Goal: Task Accomplishment & Management: Manage account settings

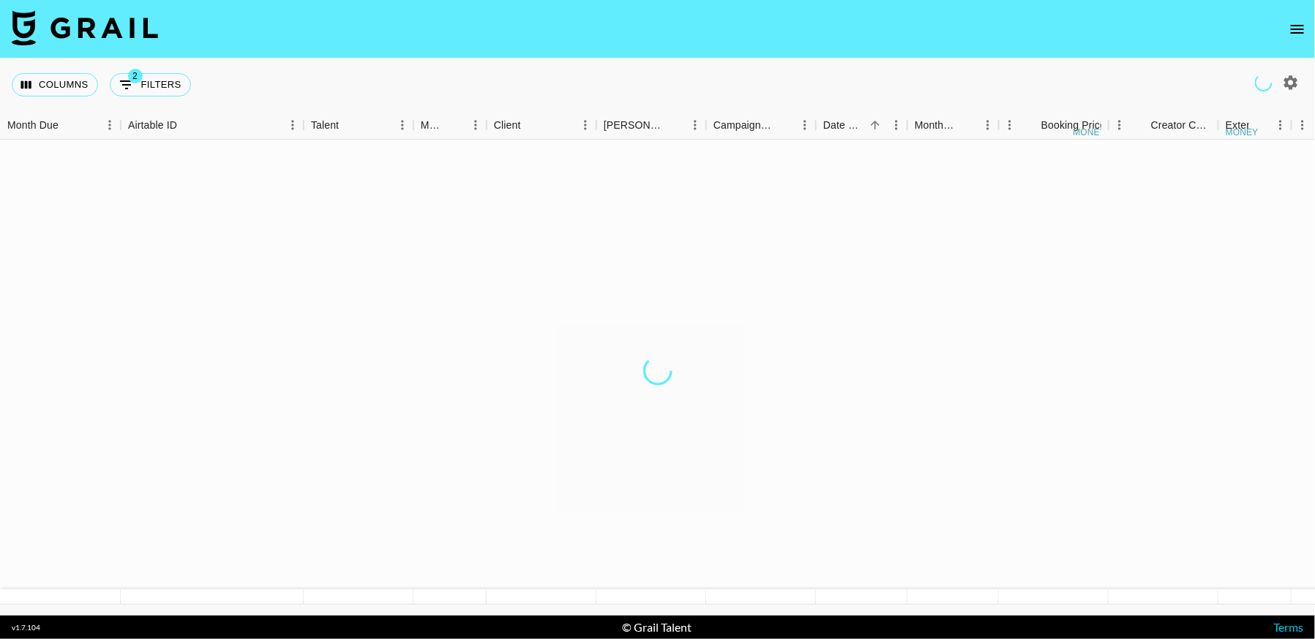
click at [1299, 31] on icon "open drawer" at bounding box center [1297, 29] width 18 height 18
click at [162, 83] on button "2 Filters" at bounding box center [150, 84] width 81 height 23
select select "salesLeadId"
select select "TaPRXrkyKoNbUbK5tkgBmcBP1G52"
select select "status"
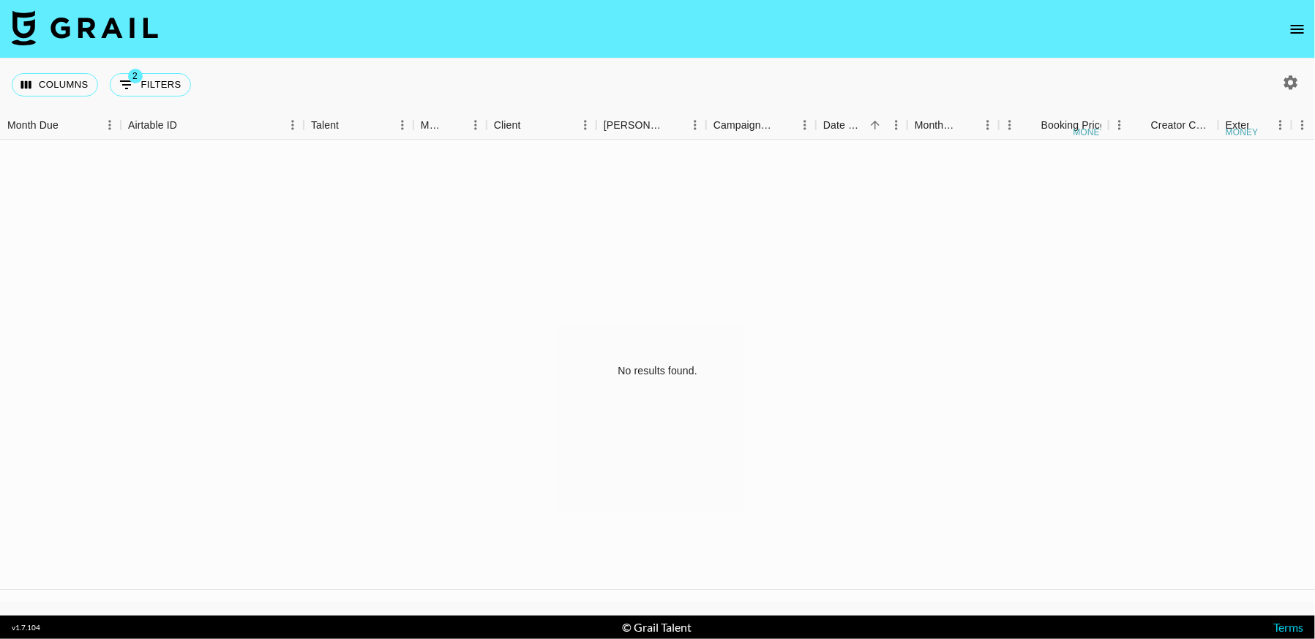
select select "approved"
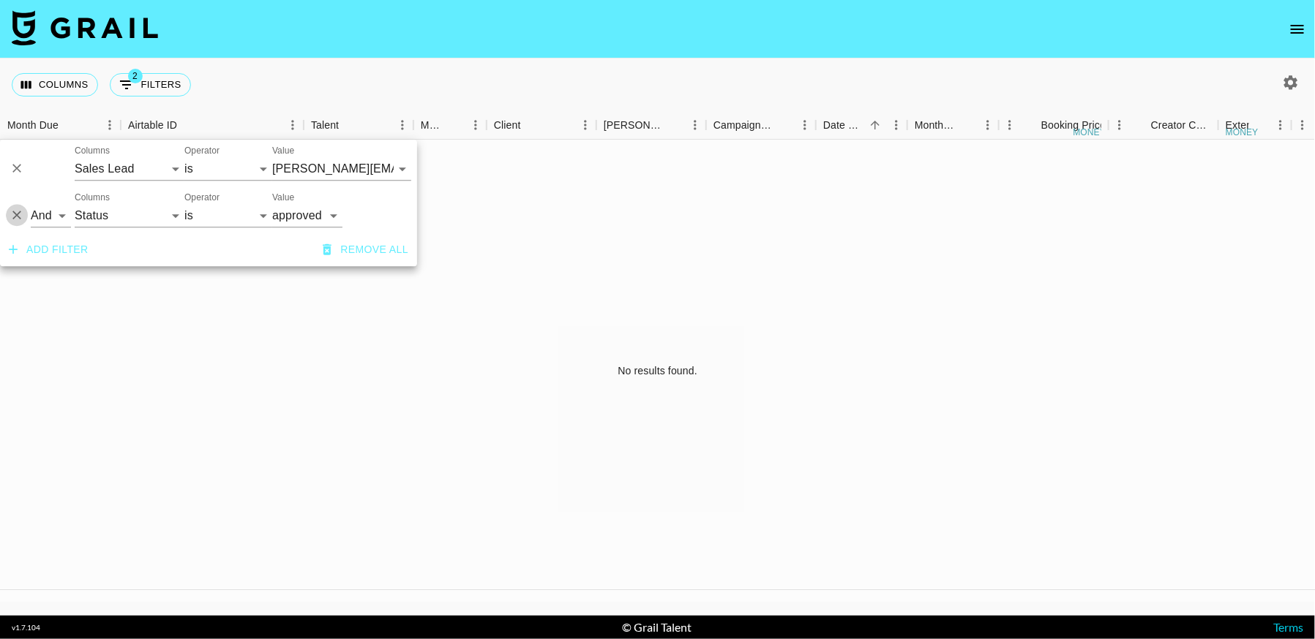
click at [17, 217] on icon "Delete" at bounding box center [17, 215] width 15 height 15
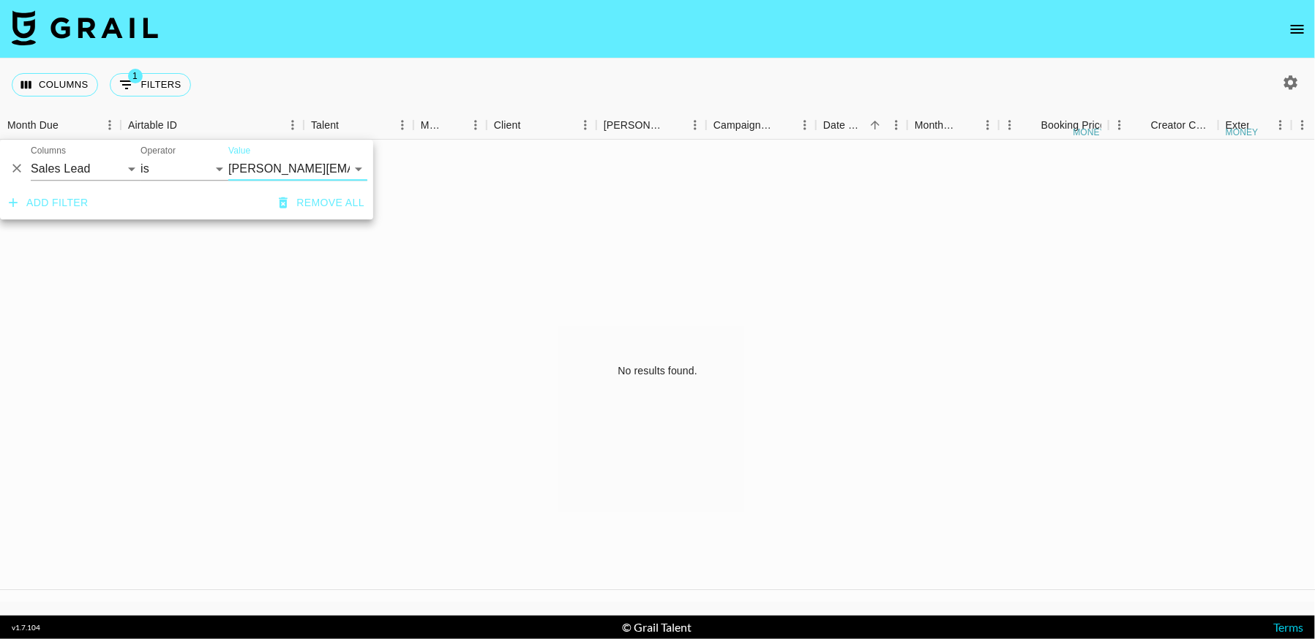
drag, startPoint x: 17, startPoint y: 170, endPoint x: 70, endPoint y: 189, distance: 56.4
click at [17, 170] on icon "Delete" at bounding box center [17, 169] width 15 height 15
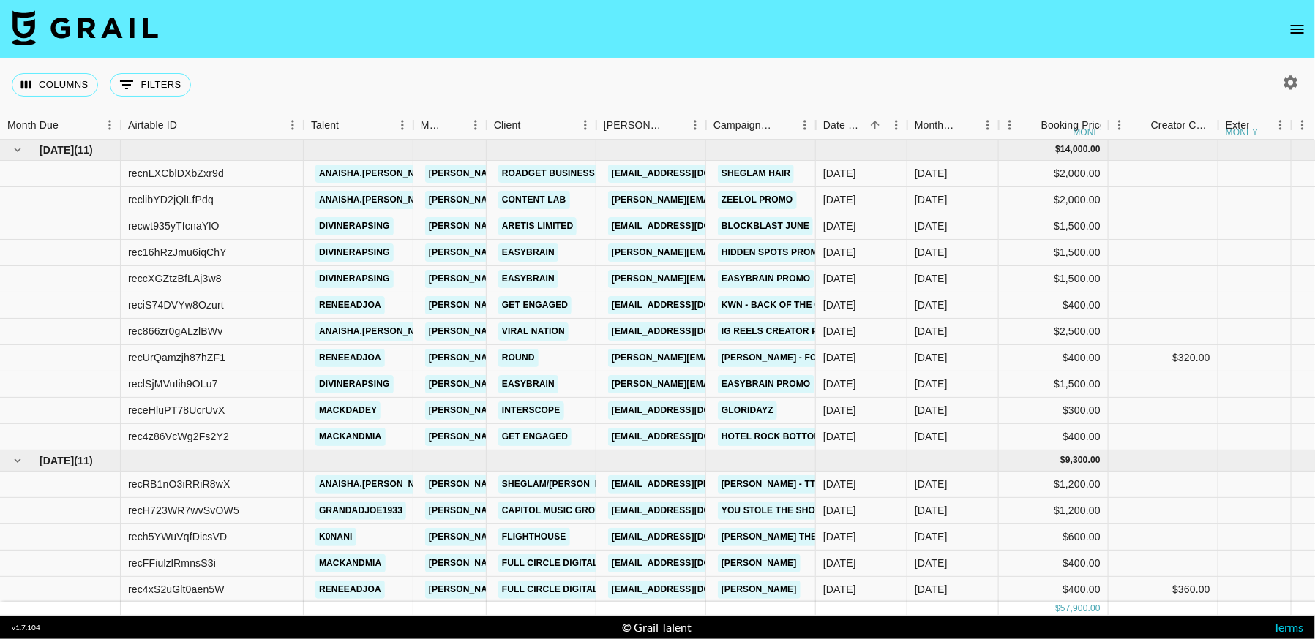
click at [874, 59] on div "Columns 0 Filters + Booking" at bounding box center [657, 85] width 1315 height 53
click at [1288, 26] on button "open drawer" at bounding box center [1296, 29] width 29 height 29
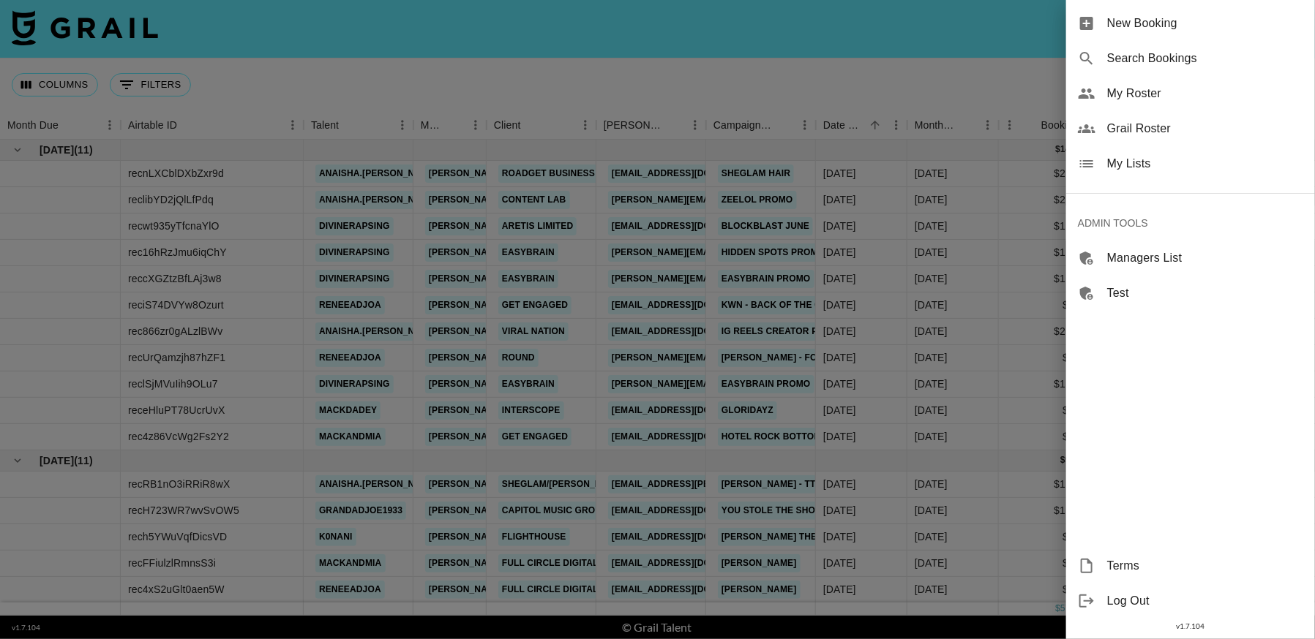
click at [1108, 596] on span "Log Out" at bounding box center [1205, 602] width 196 height 18
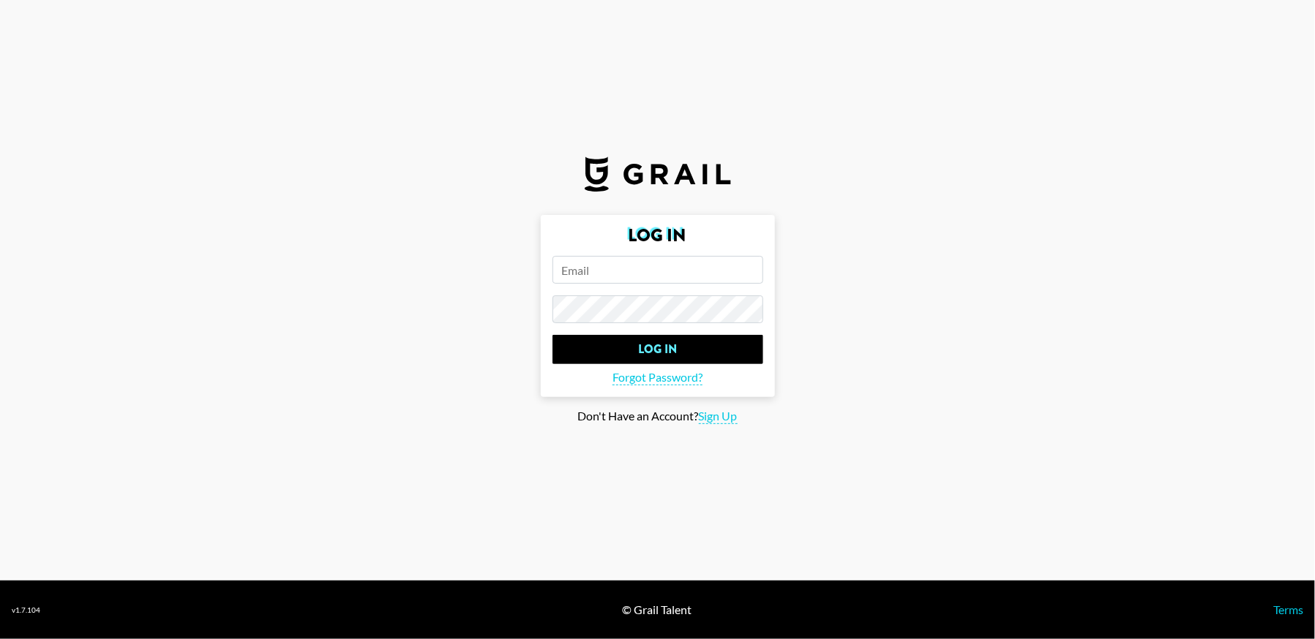
type input "hugo@grail-talent.com"
click at [904, 281] on main "Log In hugo@grail-talent.com Log In Forgot Password? Don't Have an Account? Sig…" at bounding box center [657, 319] width 1291 height 209
select select "Song"
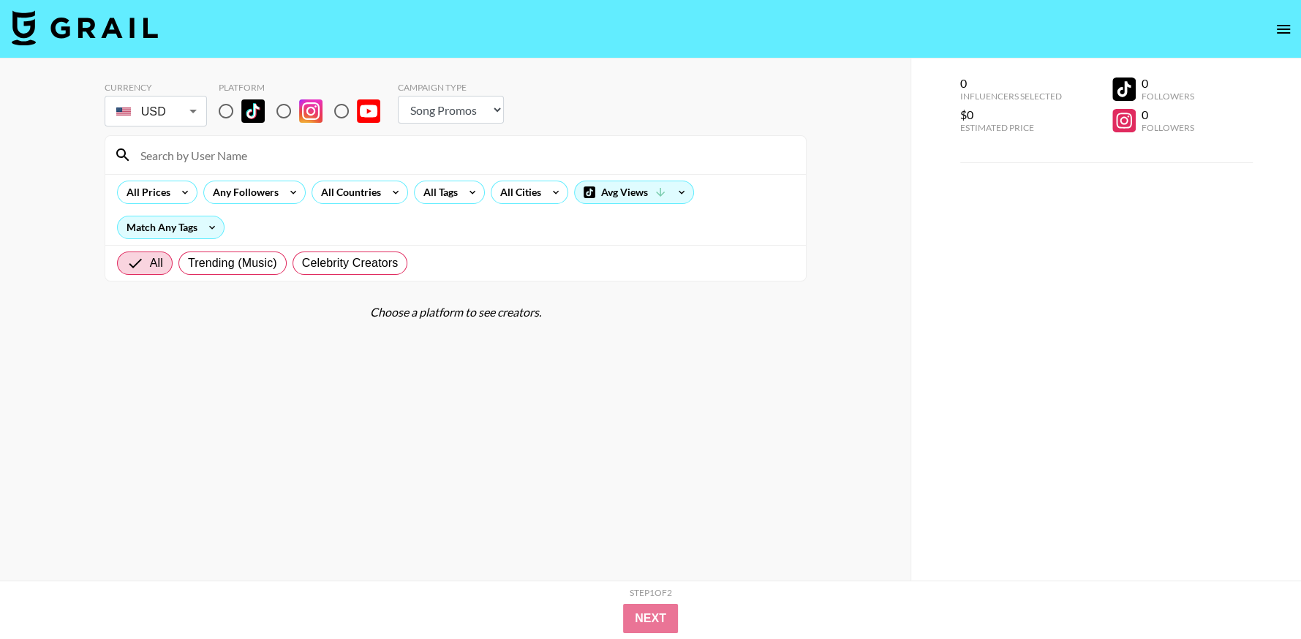
click at [1293, 29] on button "open drawer" at bounding box center [1283, 29] width 29 height 29
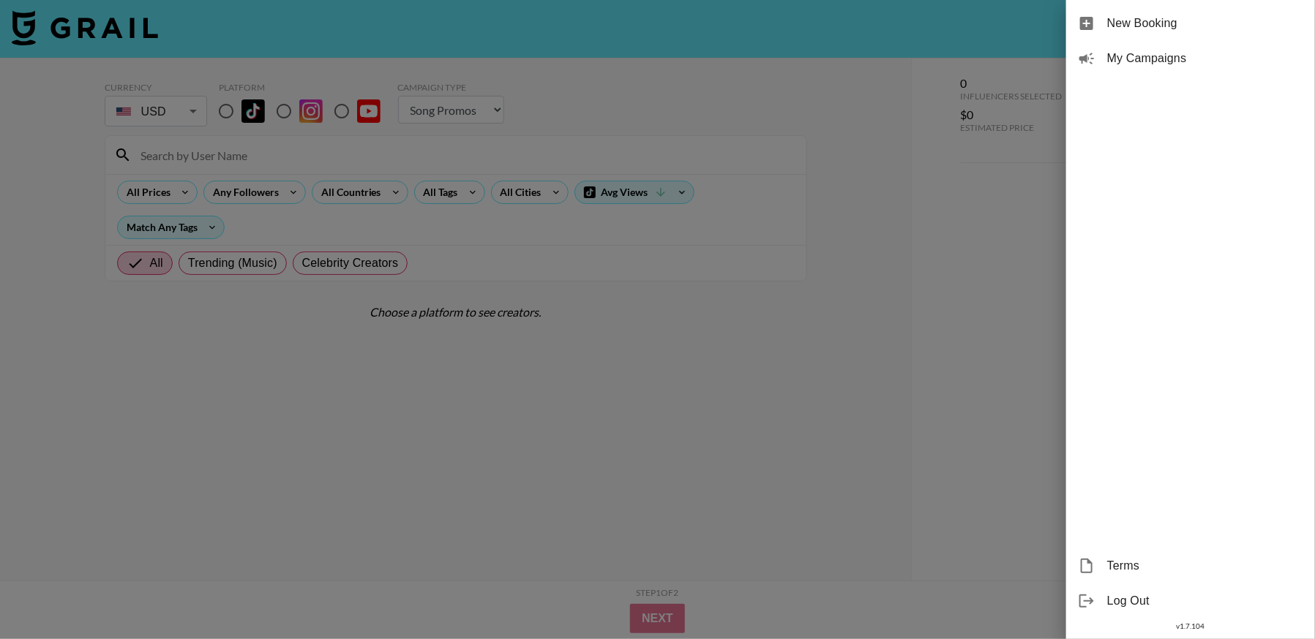
click at [1134, 598] on span "Log Out" at bounding box center [1205, 602] width 196 height 18
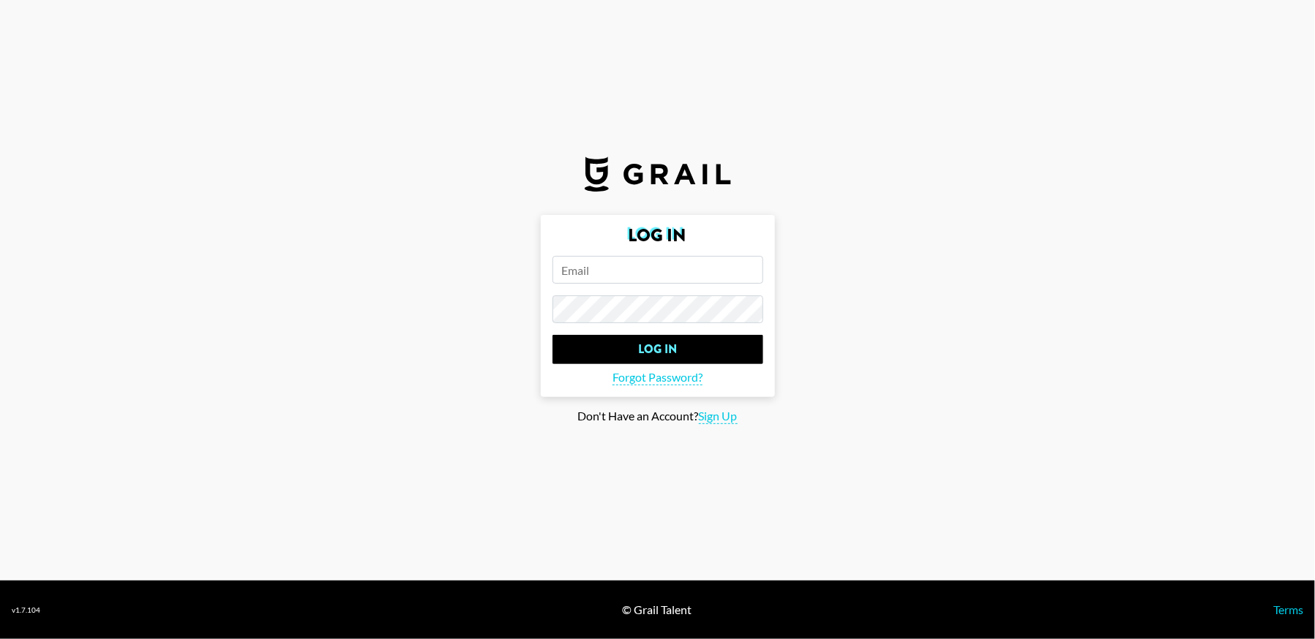
type input "hugomillingtondrake@yahoo.co.uk"
click at [673, 274] on input "[PERSON_NAME][EMAIL_ADDRESS][DOMAIN_NAME]" at bounding box center [657, 270] width 211 height 28
paste input "millingtondrake@yahoo.co.uk"
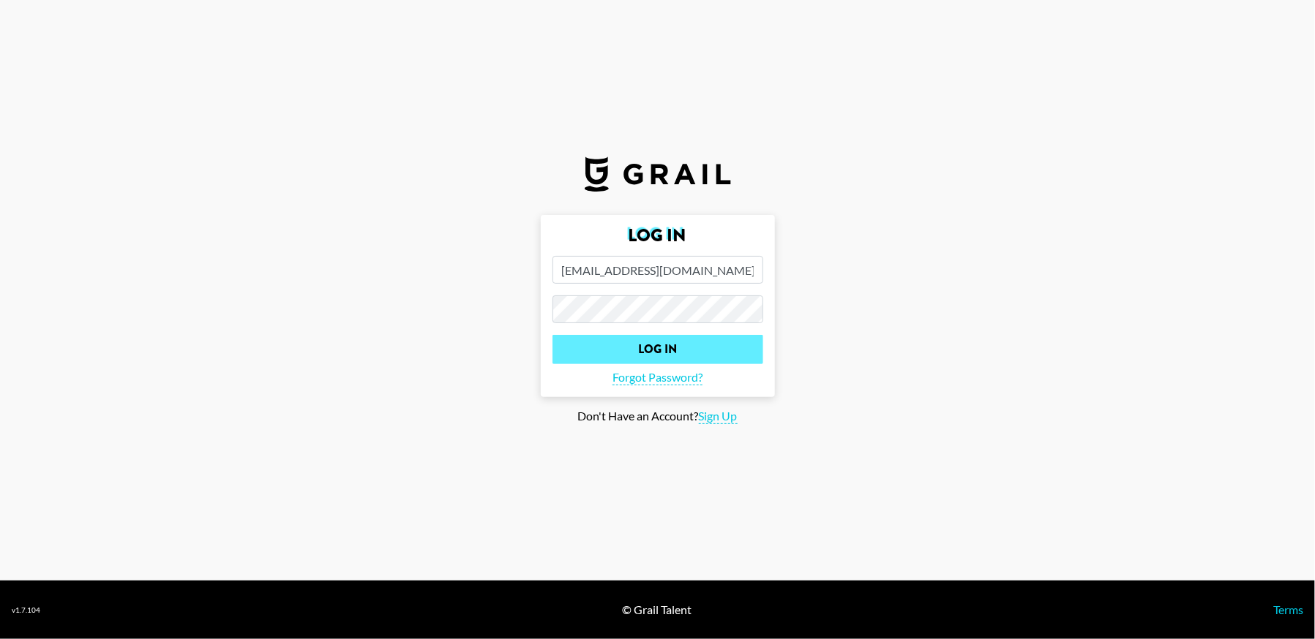
type input "hugomillingtondrake@yahoo.co.uk"
click at [685, 353] on input "Log In" at bounding box center [657, 349] width 211 height 29
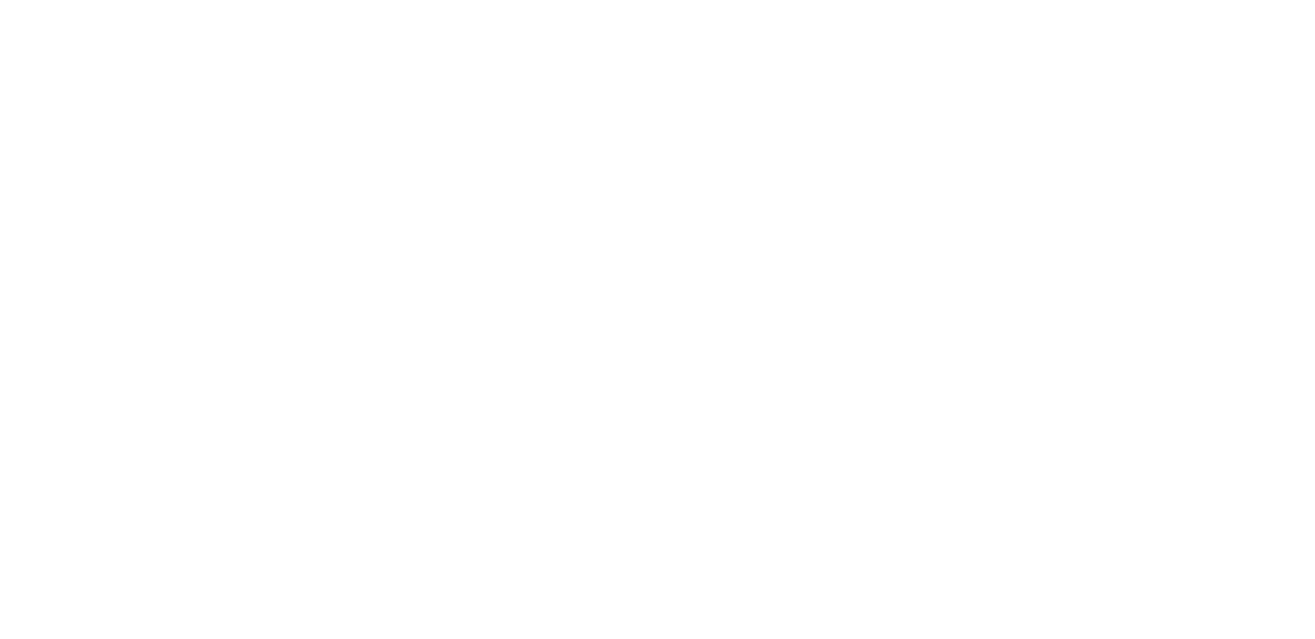
select select "Song"
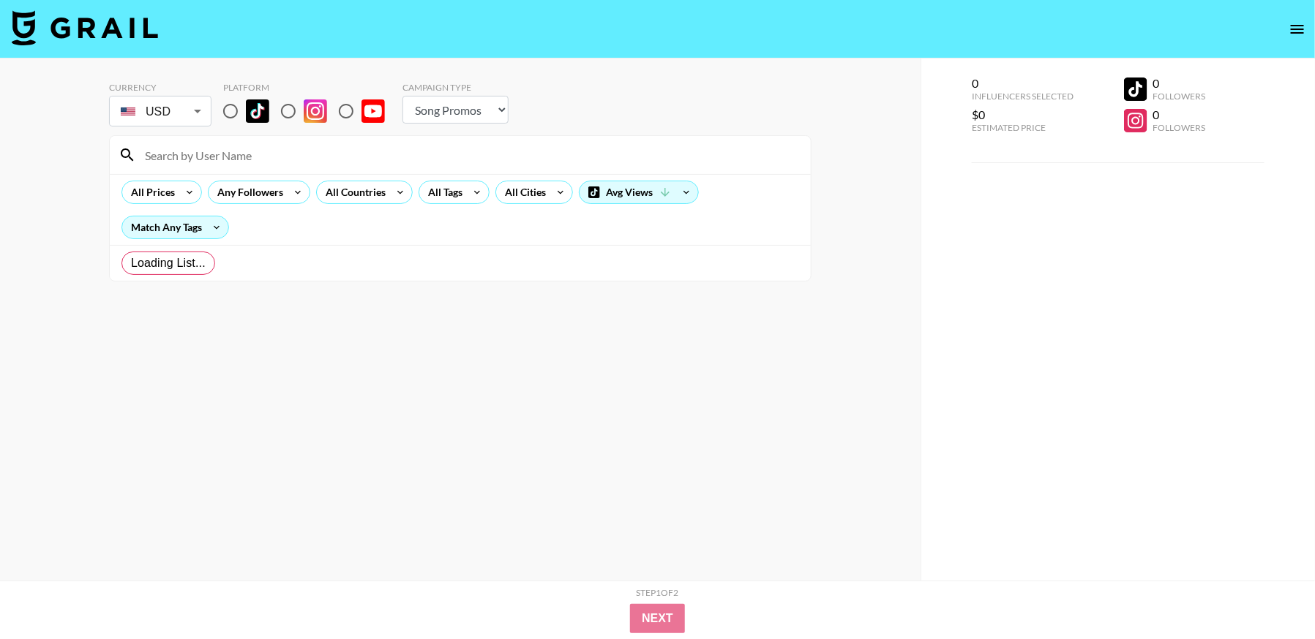
click at [223, 108] on input "radio" at bounding box center [230, 111] width 31 height 31
radio input "true"
click at [467, 115] on select "Choose Type... Song Promos Brand Promos" at bounding box center [455, 110] width 106 height 28
click at [487, 105] on select "Choose Type... Song Promos Brand Promos" at bounding box center [451, 110] width 106 height 28
click at [279, 116] on input "radio" at bounding box center [283, 111] width 31 height 31
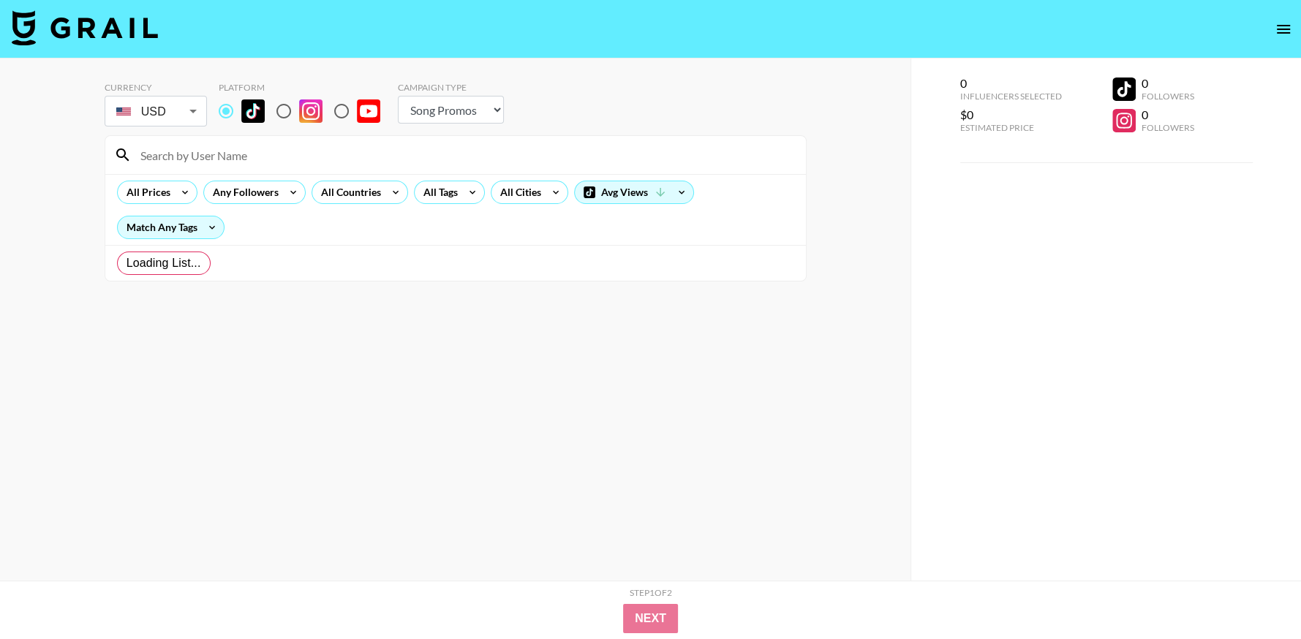
radio input "true"
click at [286, 112] on input "radio" at bounding box center [283, 111] width 31 height 31
click at [446, 116] on select "Choose Type... Song Promos Brand Promos" at bounding box center [451, 110] width 106 height 28
select select "Brand"
click at [398, 96] on select "Choose Type... Song Promos Brand Promos" at bounding box center [451, 110] width 106 height 28
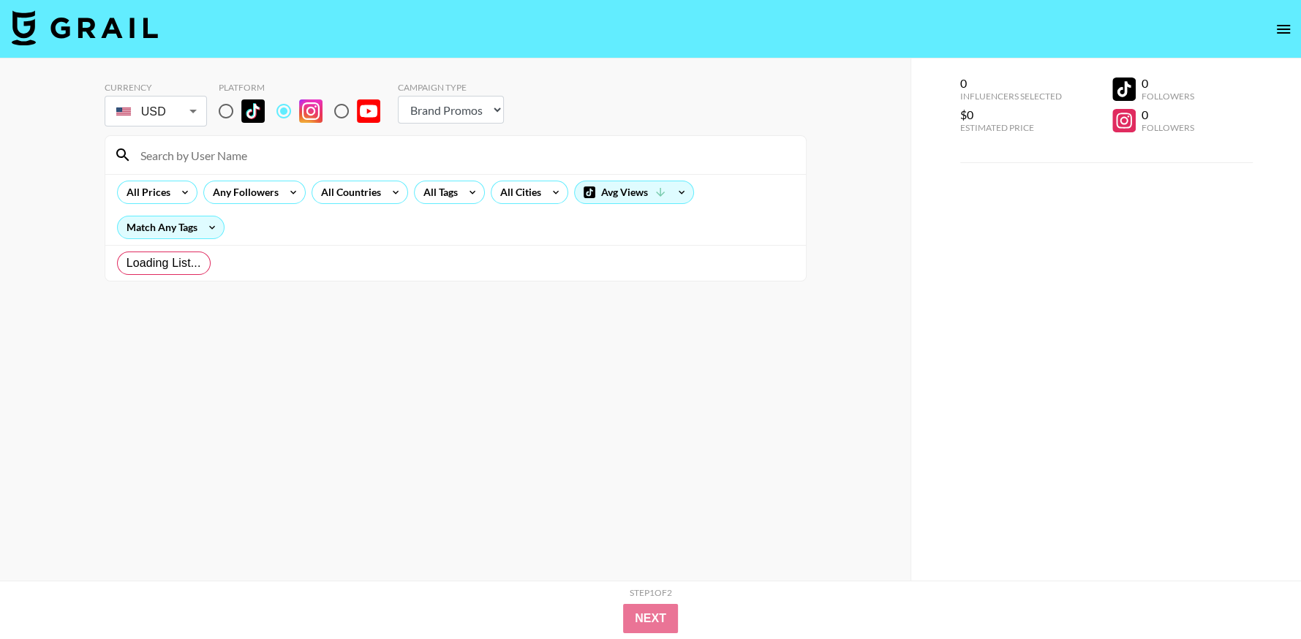
click at [226, 112] on input "radio" at bounding box center [226, 111] width 31 height 31
radio input "true"
click at [173, 264] on span "Loading List..." at bounding box center [164, 264] width 75 height 18
click at [127, 263] on input "Loading List..." at bounding box center [127, 263] width 0 height 0
radio input "true"
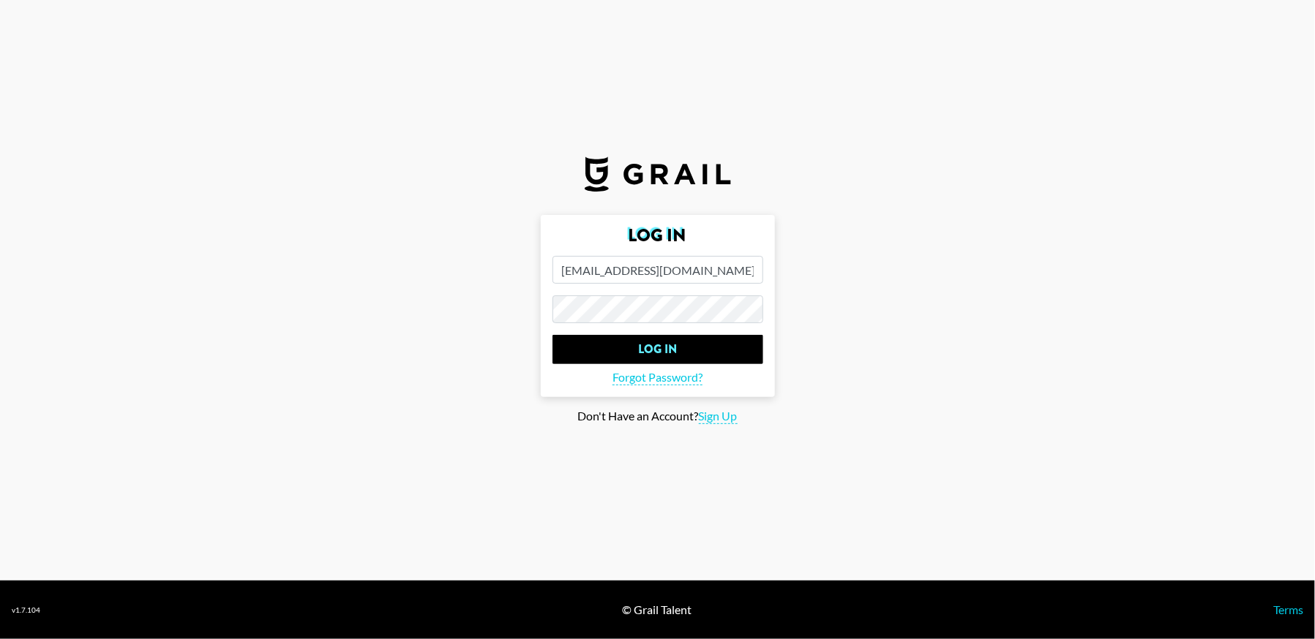
click at [672, 270] on input "hugomillingtondrake@yahoo.co.uk" at bounding box center [657, 270] width 211 height 28
click at [672, 269] on input "hugomillingtondrake@yahoo.co.uk" at bounding box center [657, 270] width 211 height 28
type input "[PERSON_NAME][EMAIL_ADDRESS][DOMAIN_NAME]"
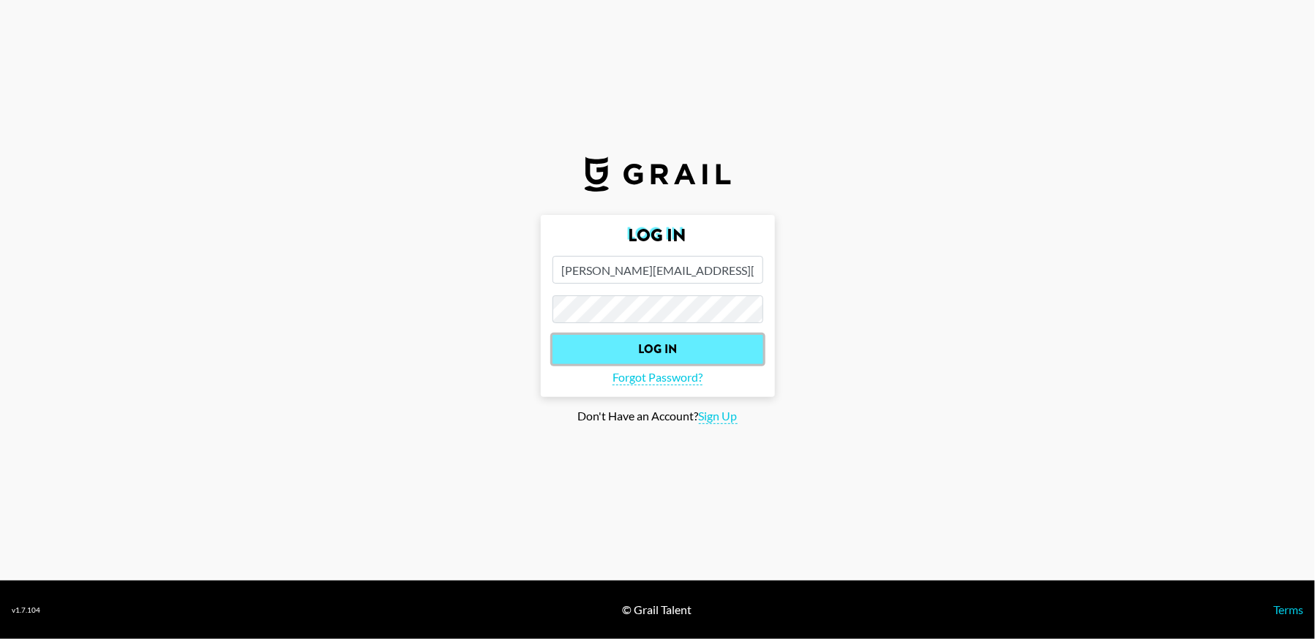
click at [680, 348] on input "Log In" at bounding box center [657, 349] width 211 height 29
select select "Song"
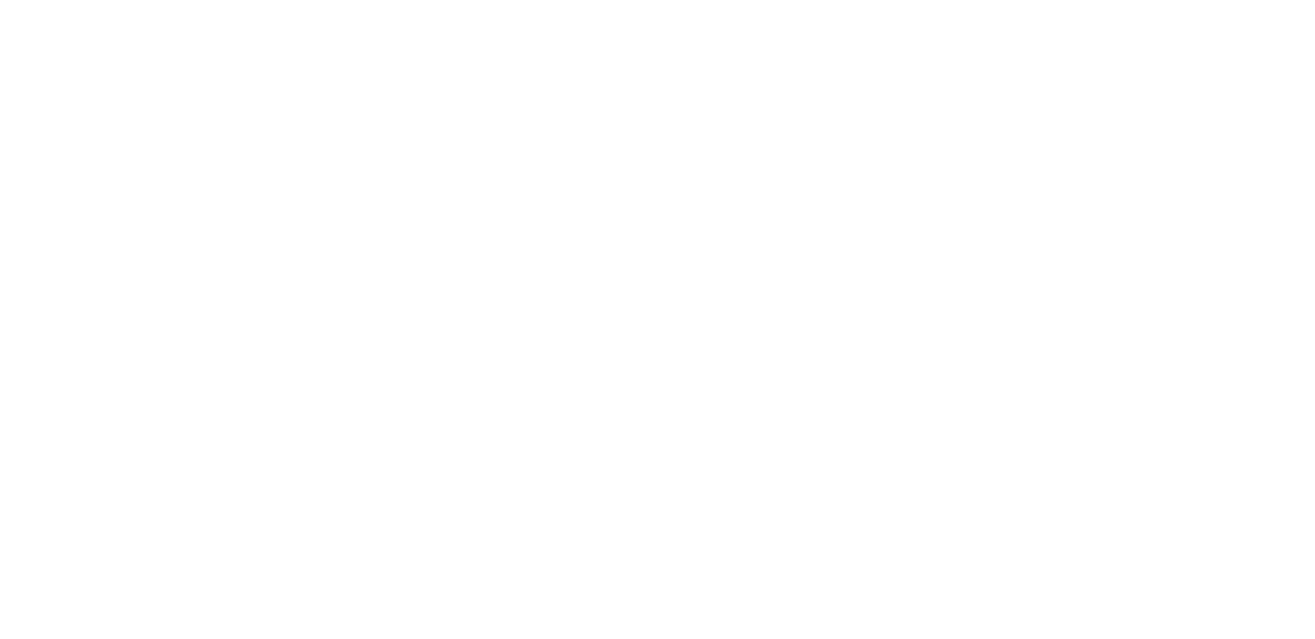
select select "Song"
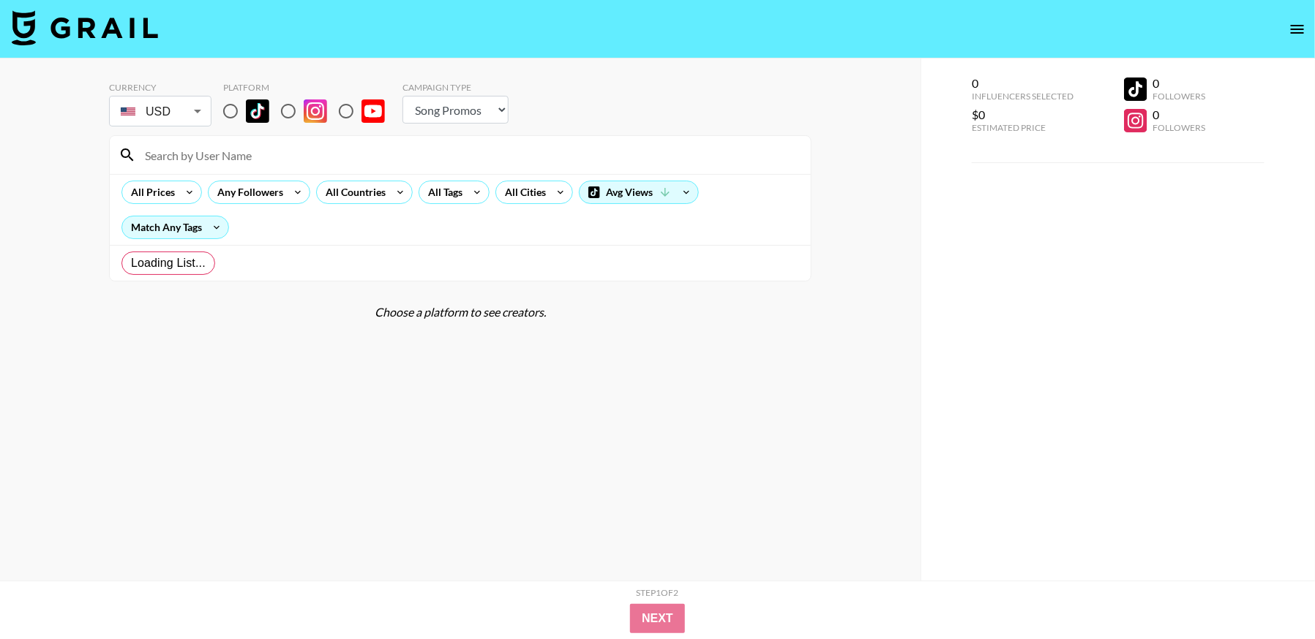
radio input "true"
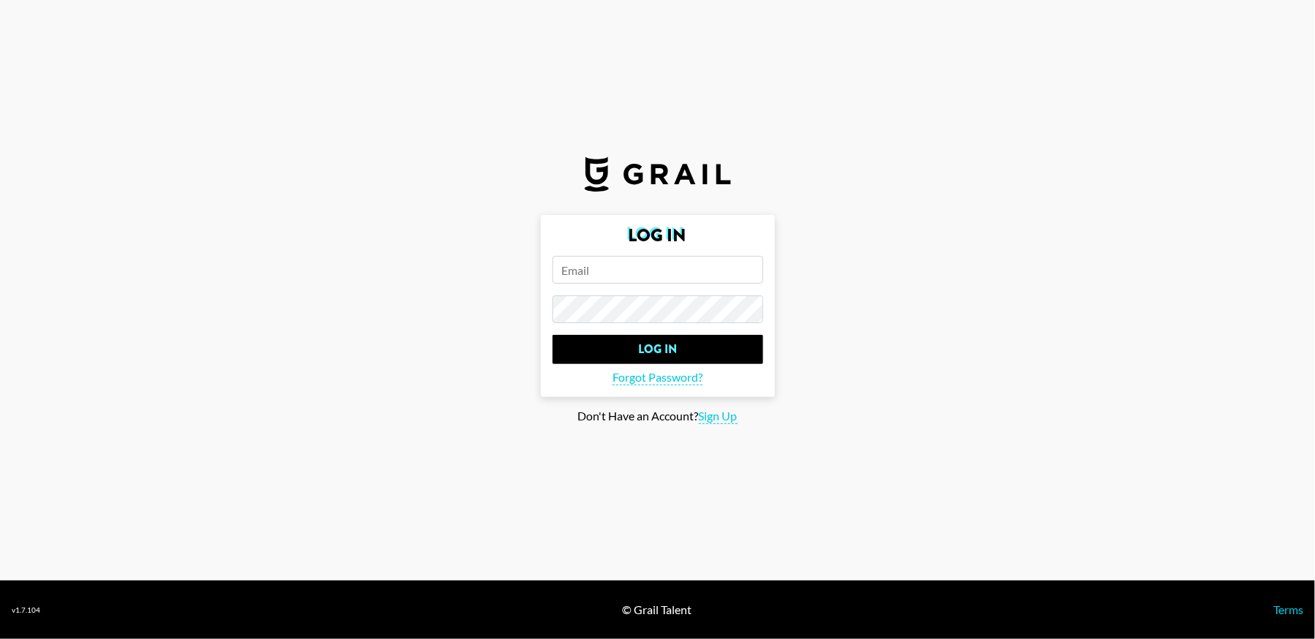
select select "Song"
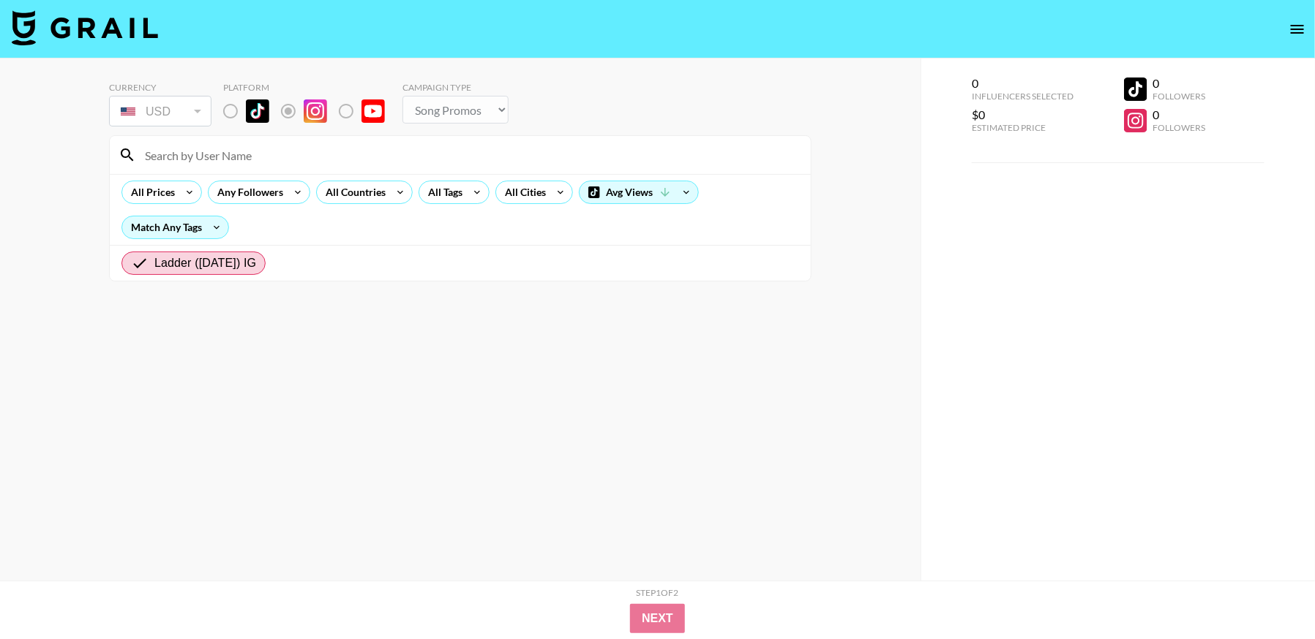
radio input "true"
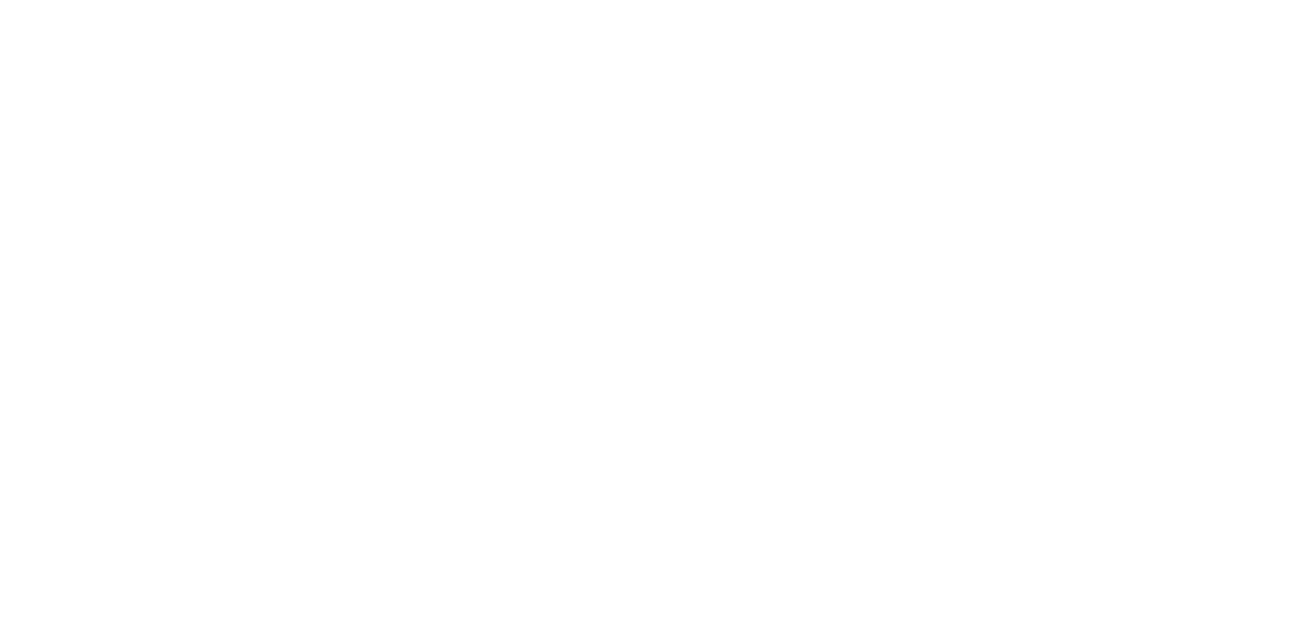
select select "Song"
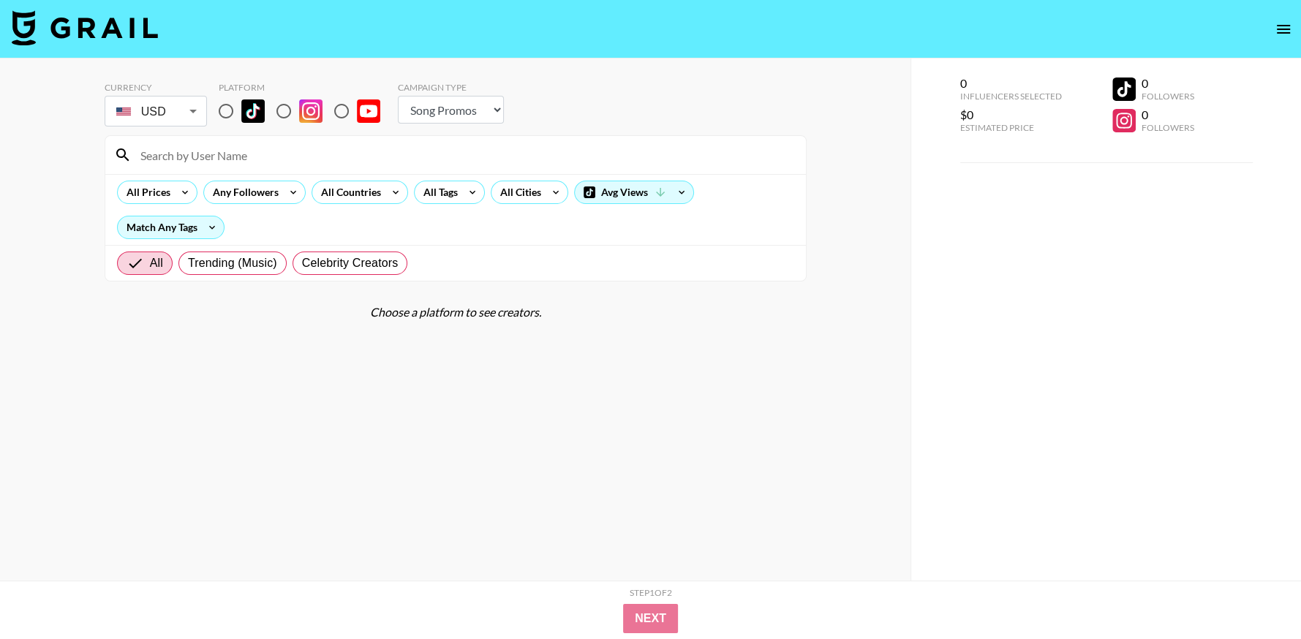
click at [226, 111] on input "radio" at bounding box center [226, 111] width 31 height 31
radio input "true"
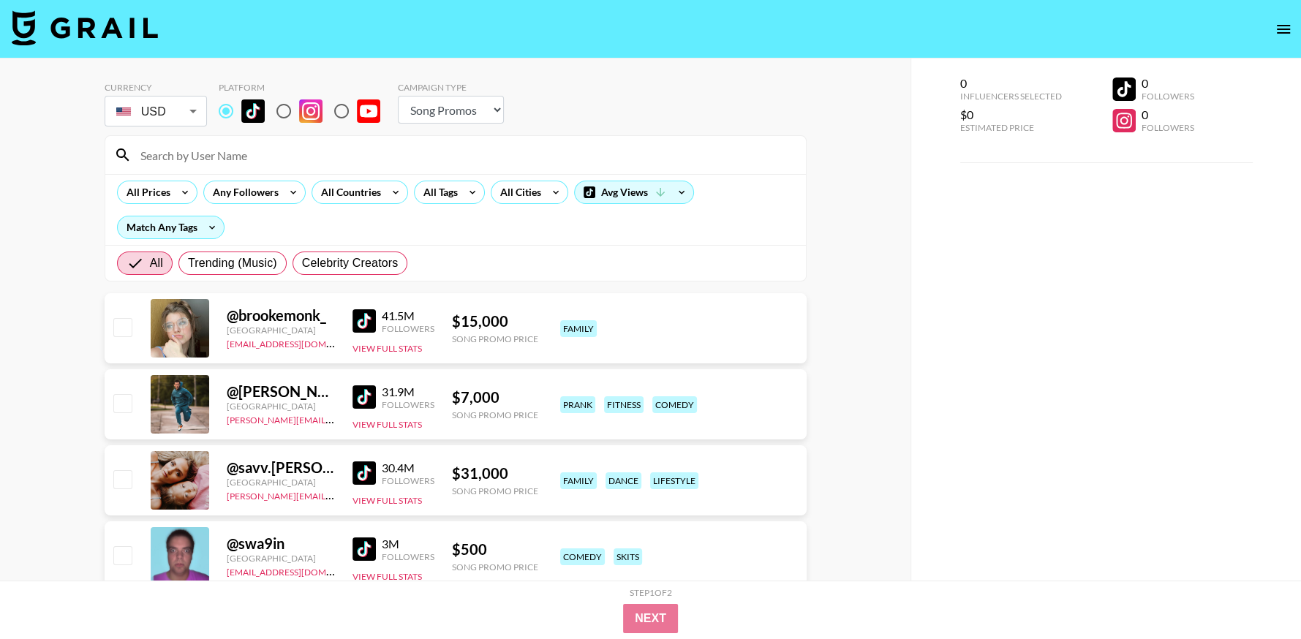
click at [475, 110] on select "Choose Type... Song Promos Brand Promos" at bounding box center [451, 110] width 106 height 28
select select "Brand"
click at [398, 96] on select "Choose Type... Song Promos Brand Promos" at bounding box center [451, 110] width 106 height 28
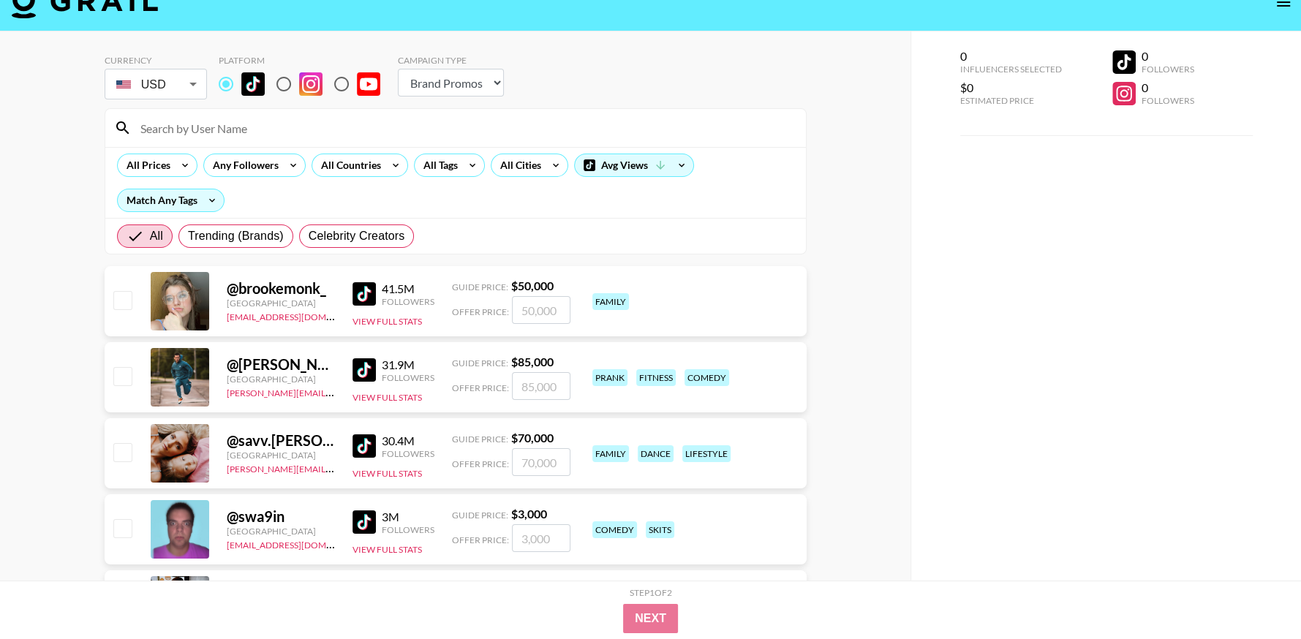
scroll to position [57, 0]
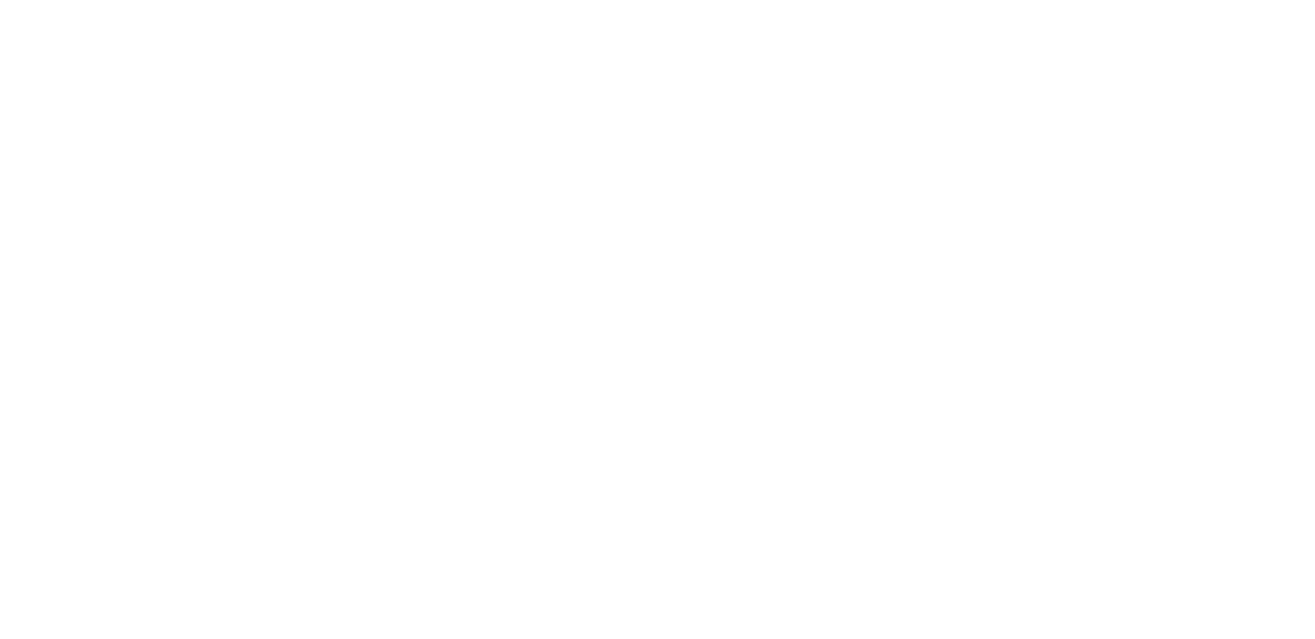
select select "Song"
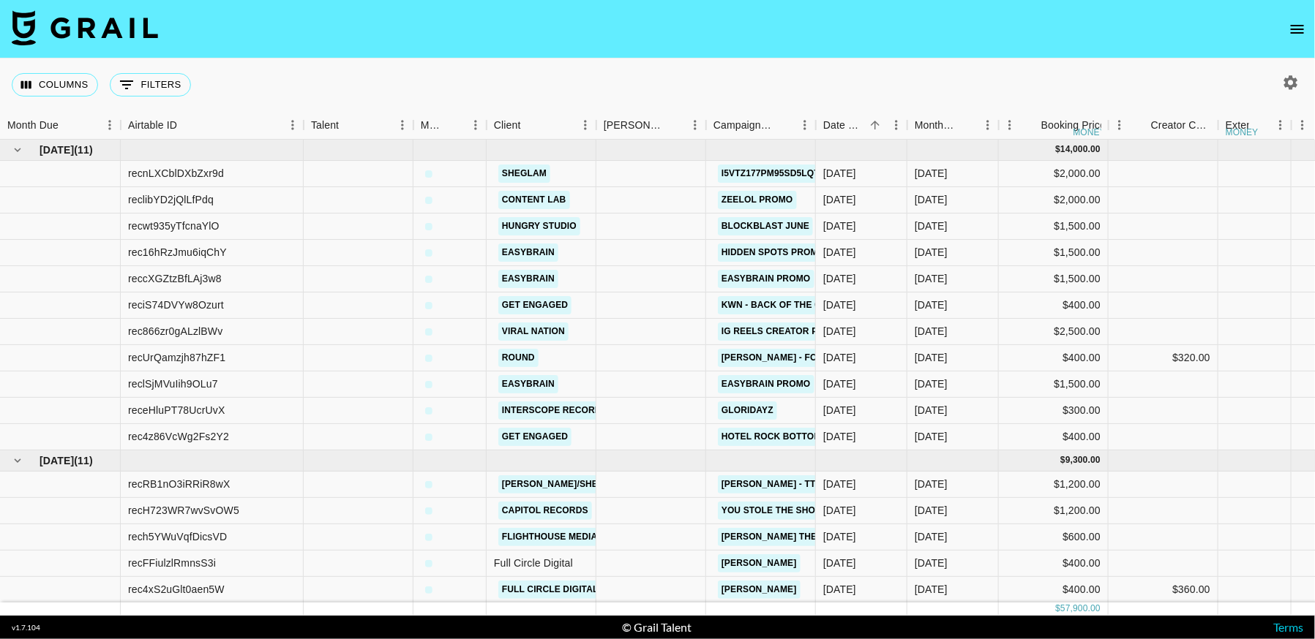
click at [1293, 81] on icon "button" at bounding box center [1291, 82] width 14 height 14
select select "[DATE]"
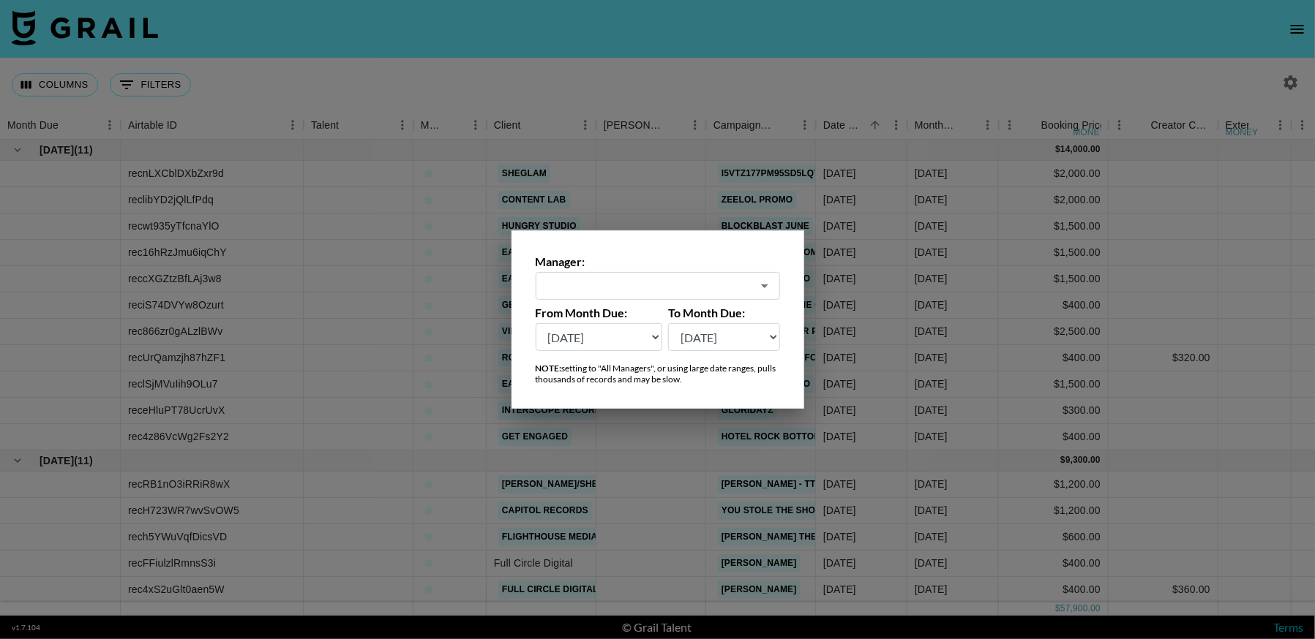
click at [665, 293] on input "text" at bounding box center [647, 286] width 207 height 17
click at [1282, 31] on div at bounding box center [657, 319] width 1315 height 639
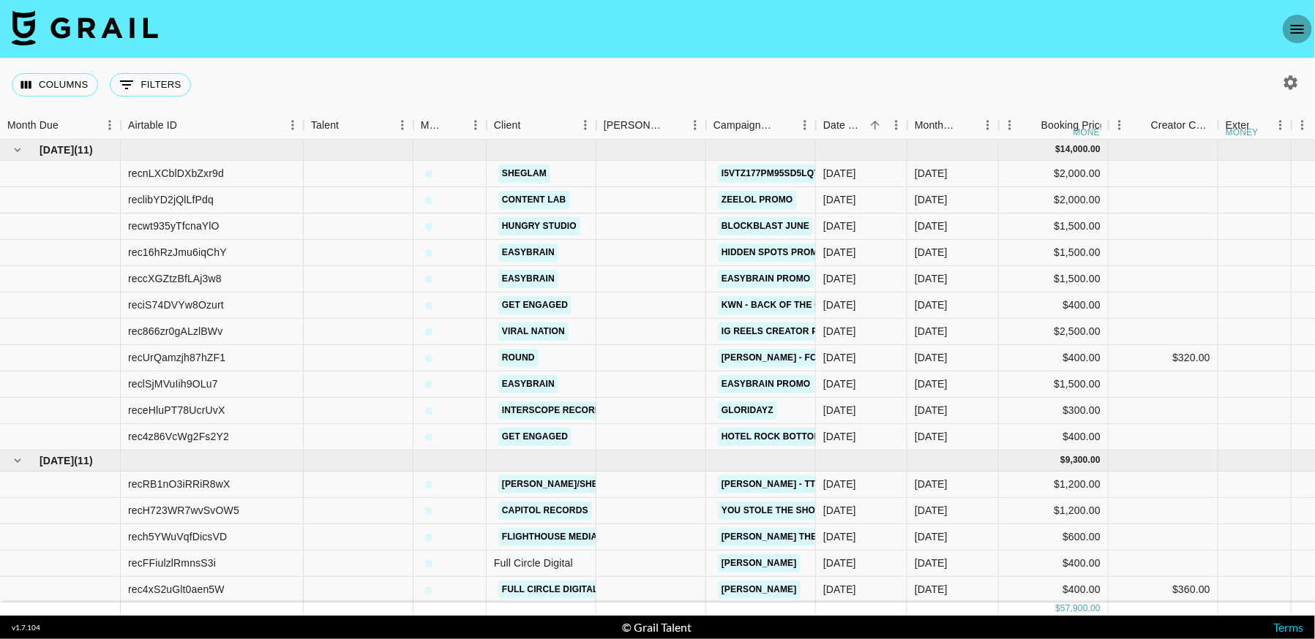
click at [1292, 37] on icon "open drawer" at bounding box center [1297, 29] width 18 height 18
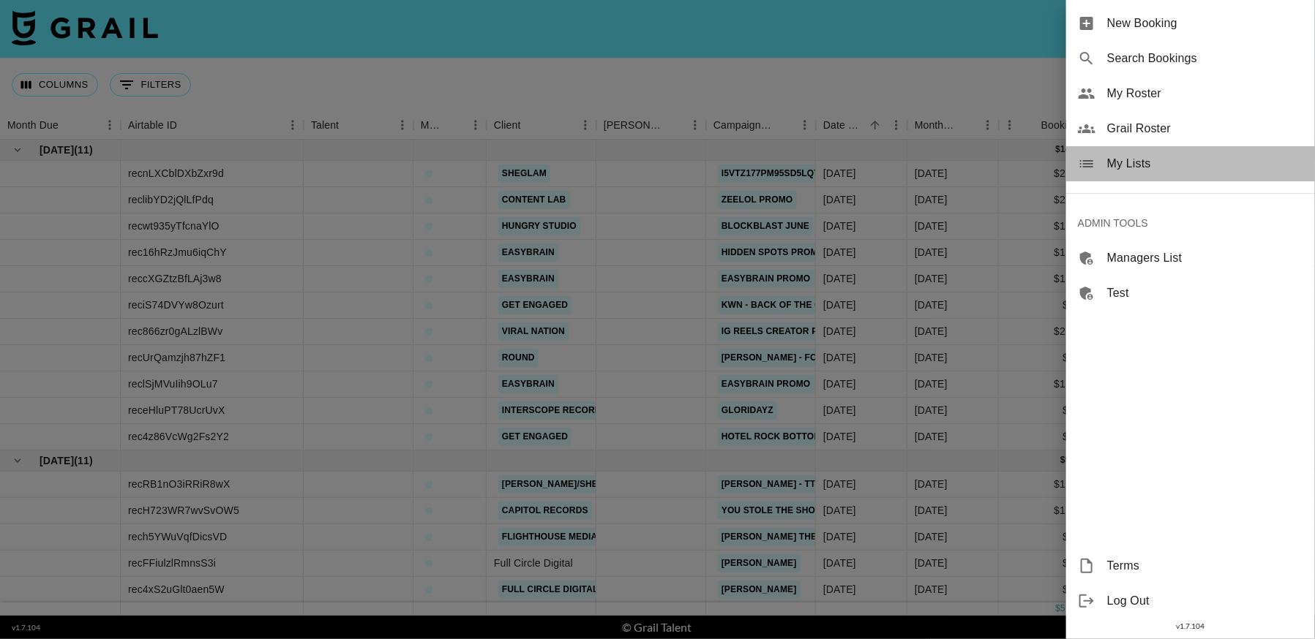
click at [1140, 170] on span "My Lists" at bounding box center [1205, 164] width 196 height 18
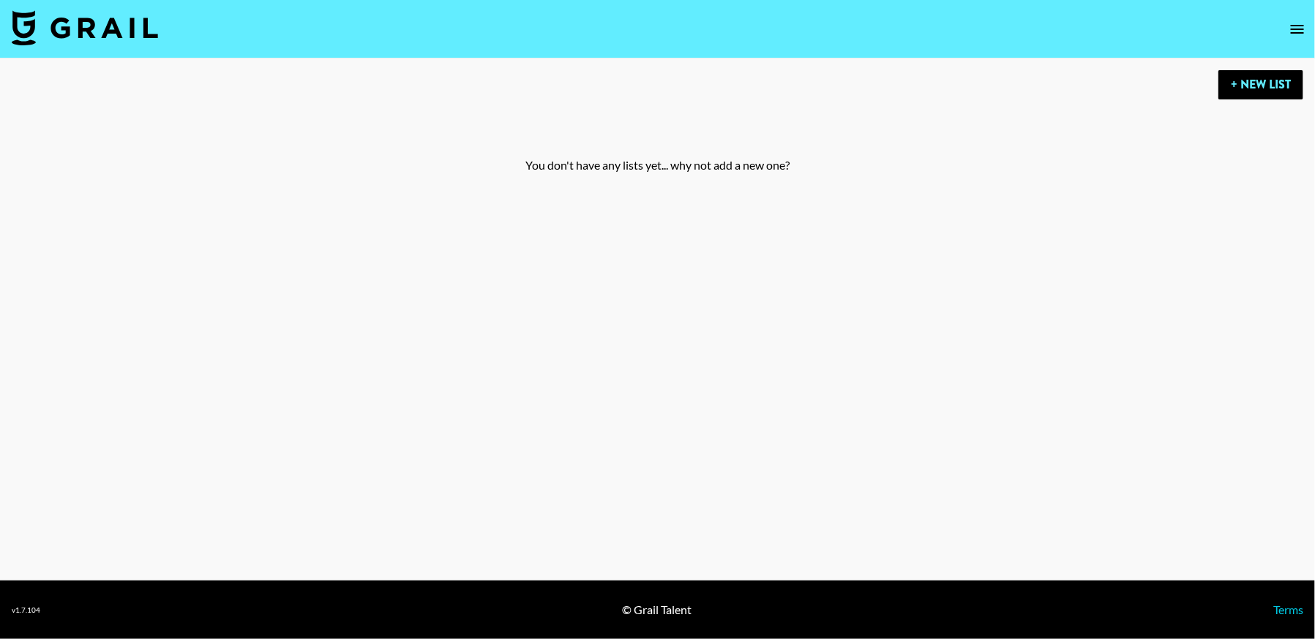
click at [1294, 28] on icon "open drawer" at bounding box center [1297, 29] width 18 height 18
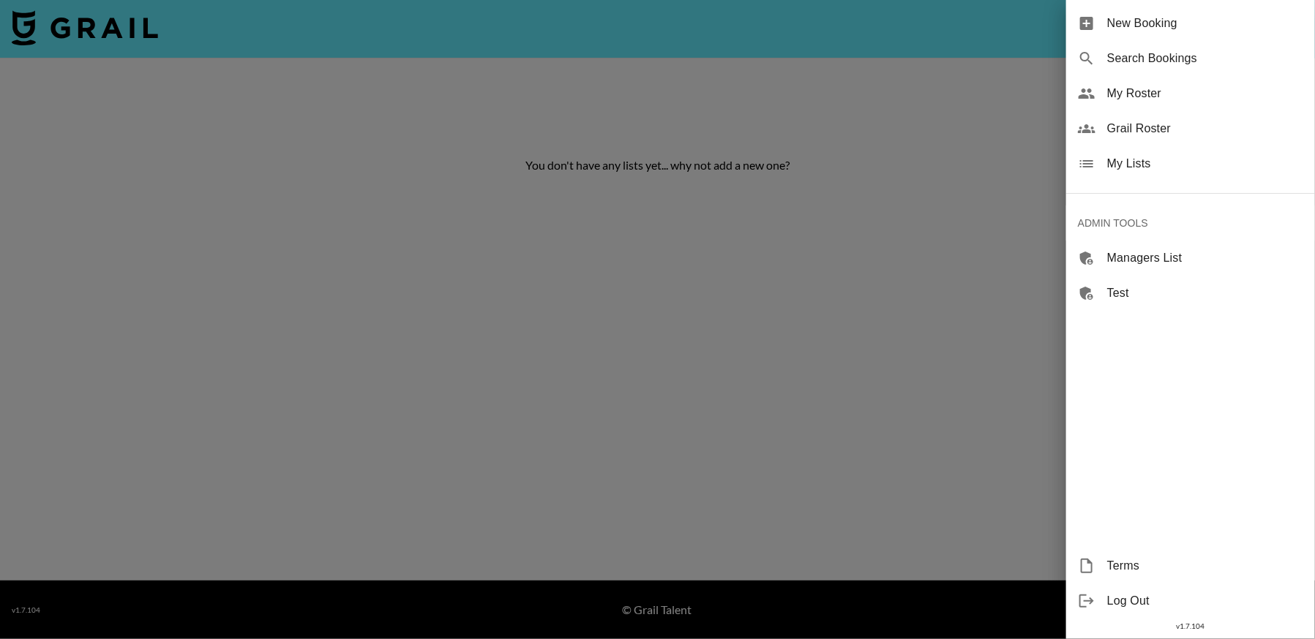
click at [1162, 168] on span "My Lists" at bounding box center [1205, 164] width 196 height 18
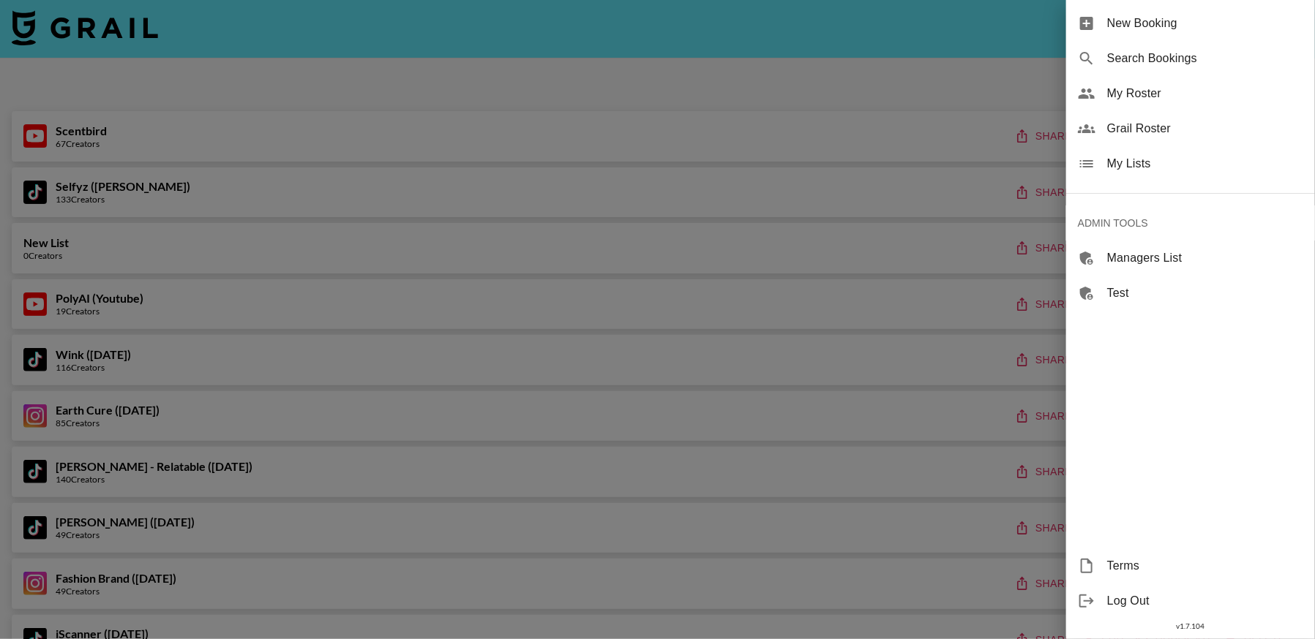
drag, startPoint x: 613, startPoint y: 387, endPoint x: 679, endPoint y: 382, distance: 66.0
click at [613, 387] on div at bounding box center [657, 319] width 1315 height 639
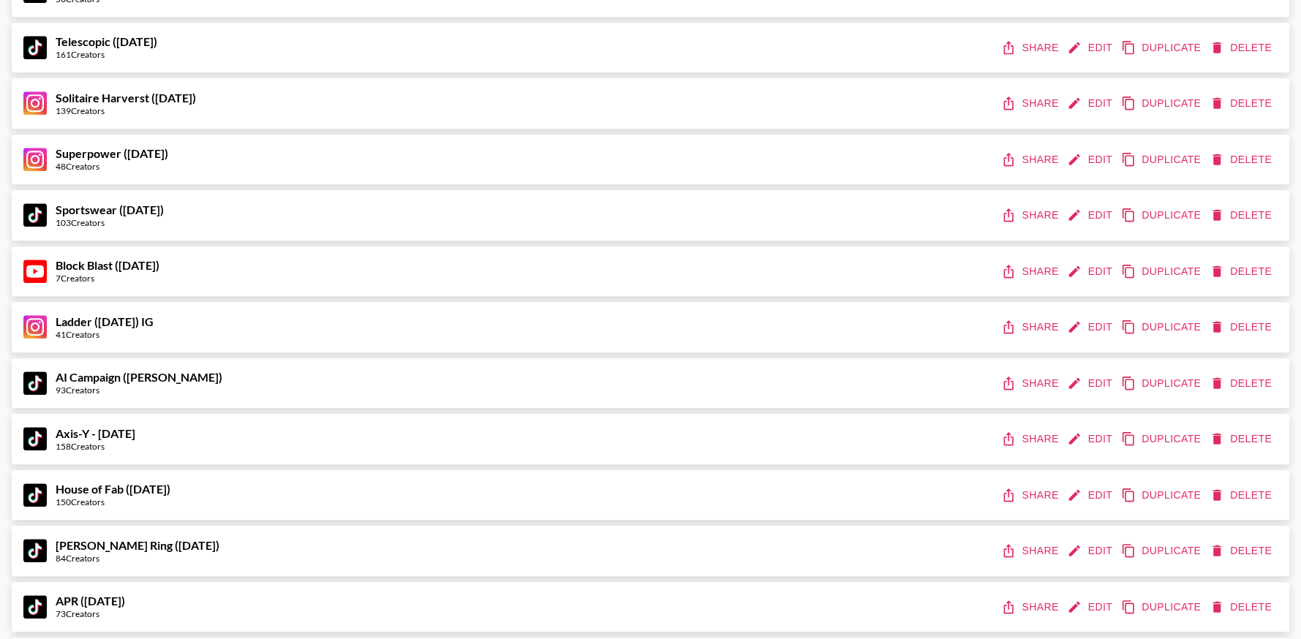
scroll to position [650, 0]
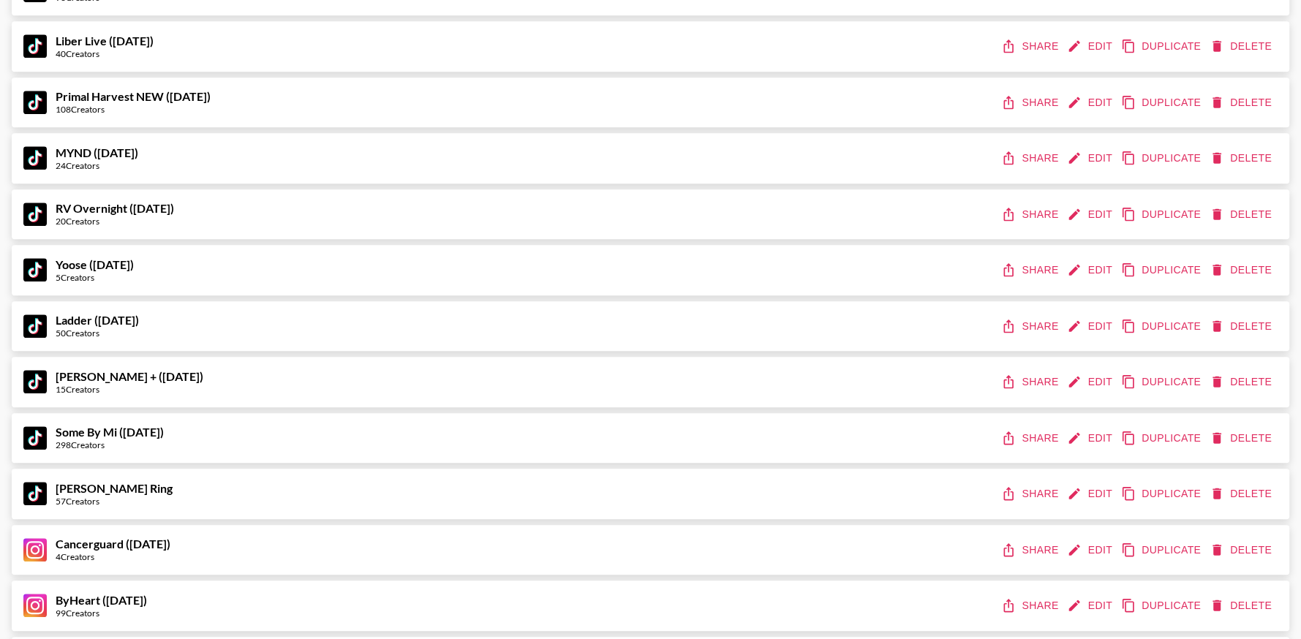
click at [184, 332] on div "Ladder (23rd Sept) 50 Creators Share Edit Duplicate Delete" at bounding box center [650, 326] width 1255 height 27
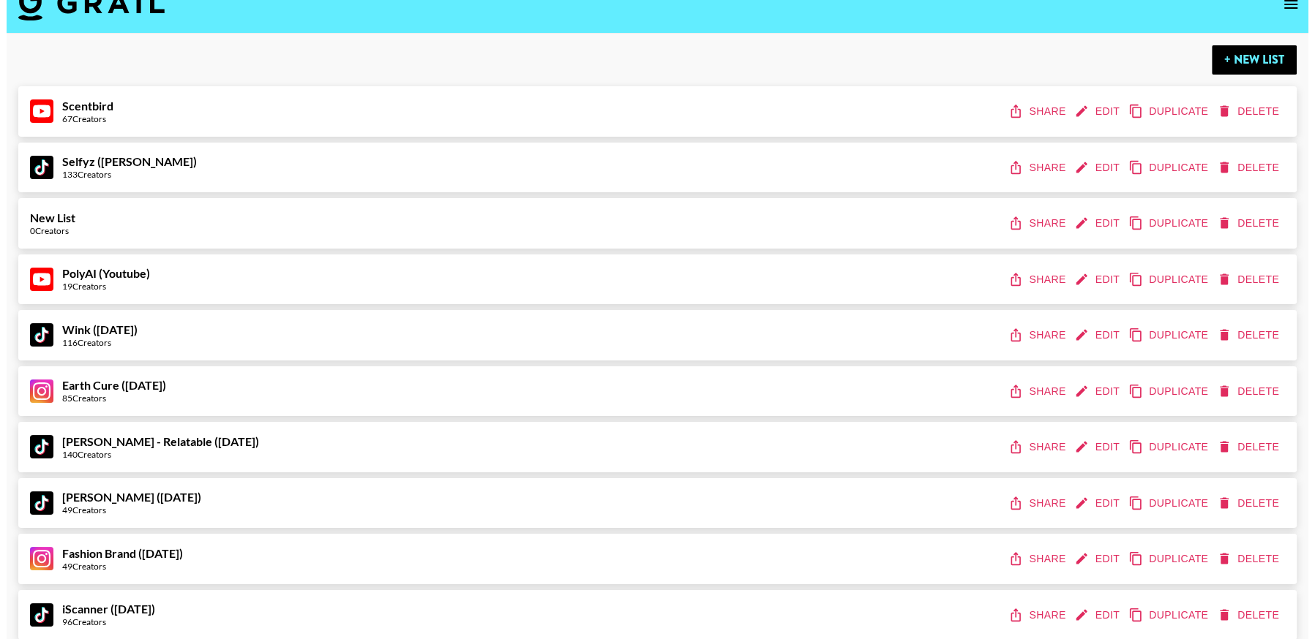
scroll to position [0, 0]
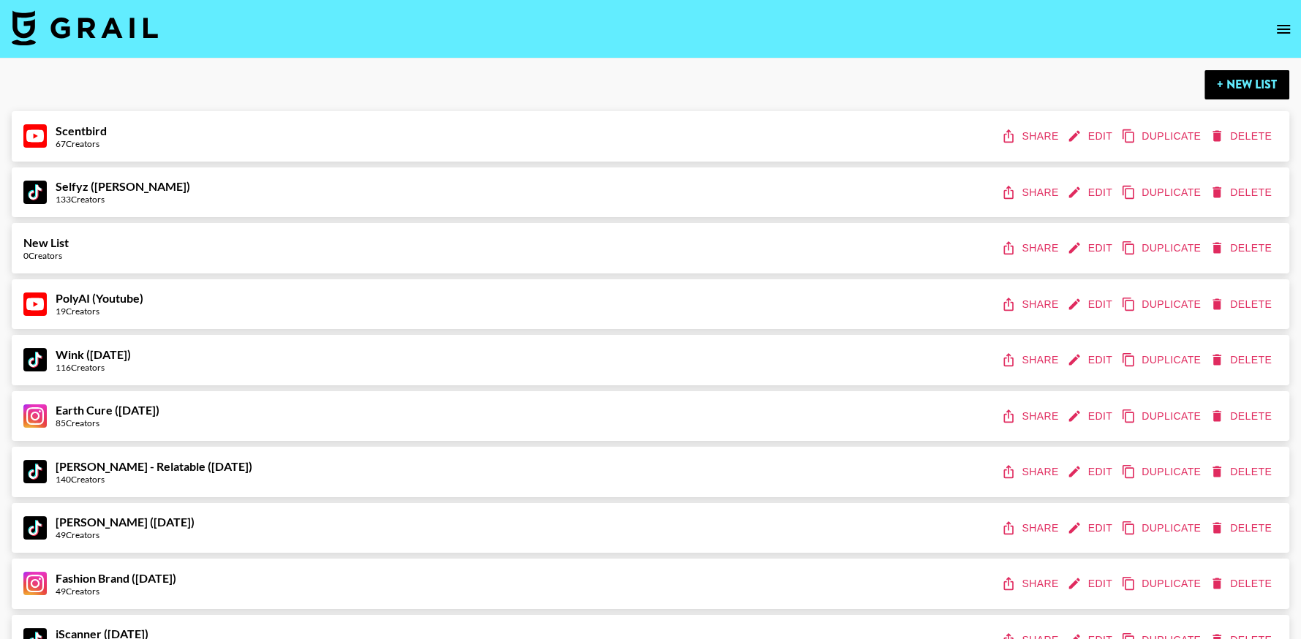
click at [1292, 23] on icon "open drawer" at bounding box center [1284, 29] width 18 height 18
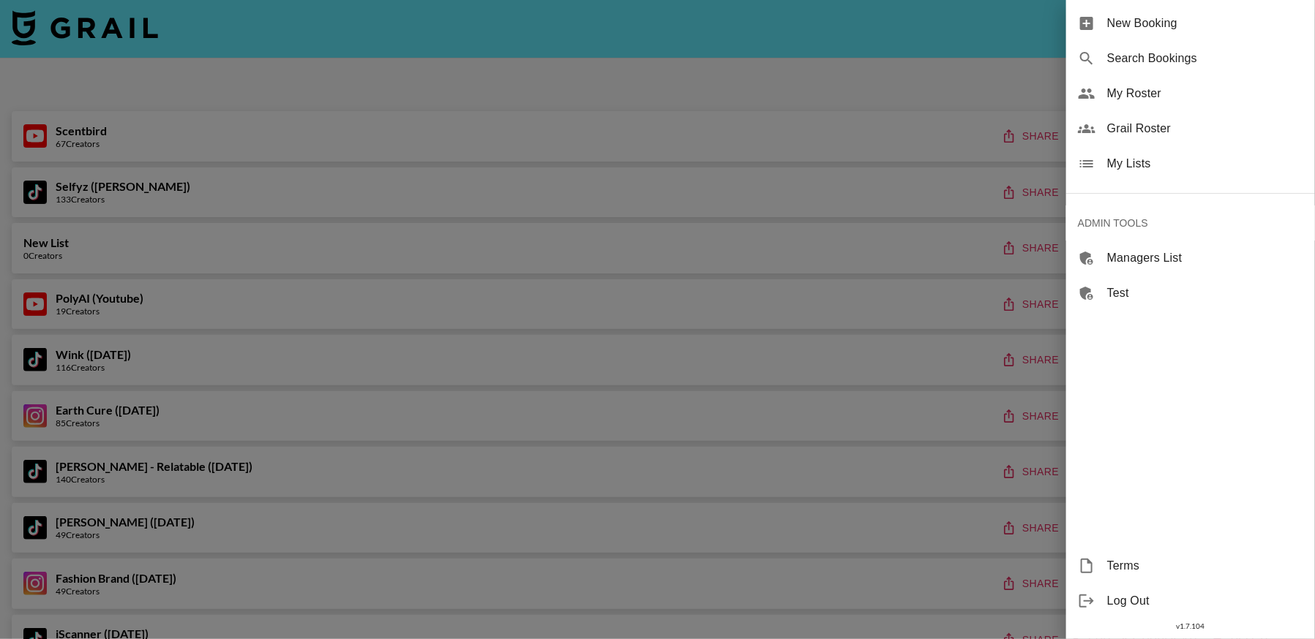
click at [1121, 604] on span "Log Out" at bounding box center [1205, 602] width 196 height 18
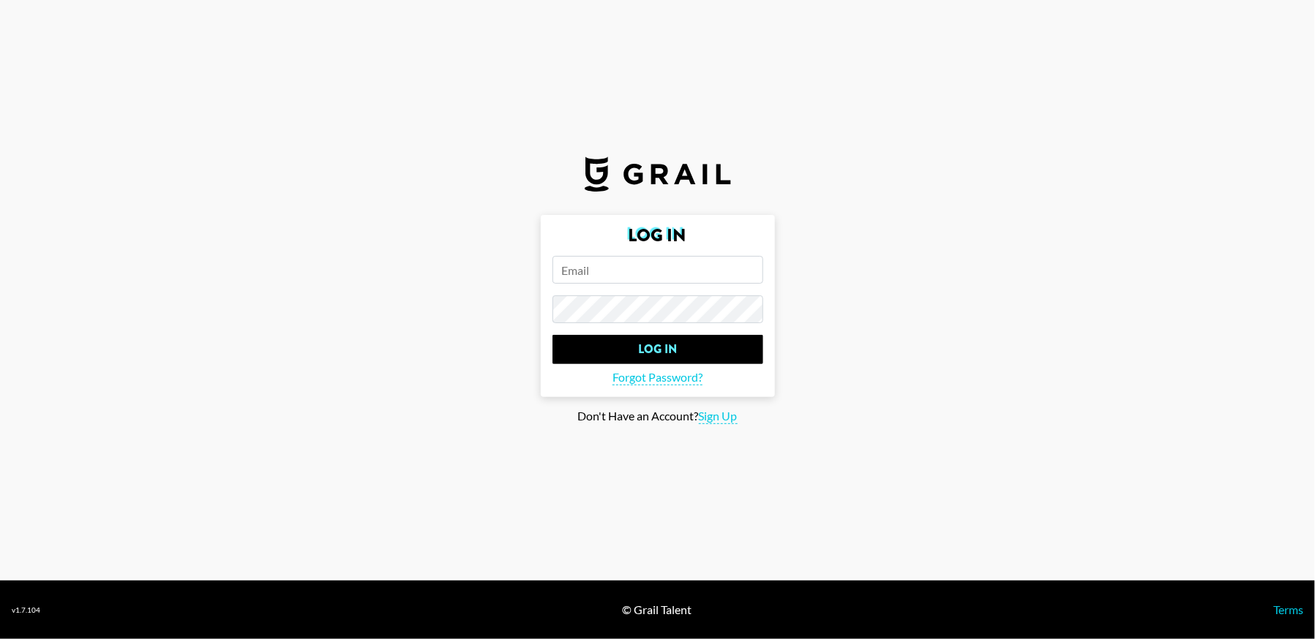
type input "[PERSON_NAME][EMAIL_ADDRESS][DOMAIN_NAME]"
click at [695, 276] on input "[PERSON_NAME][EMAIL_ADDRESS][DOMAIN_NAME]" at bounding box center [657, 270] width 211 height 28
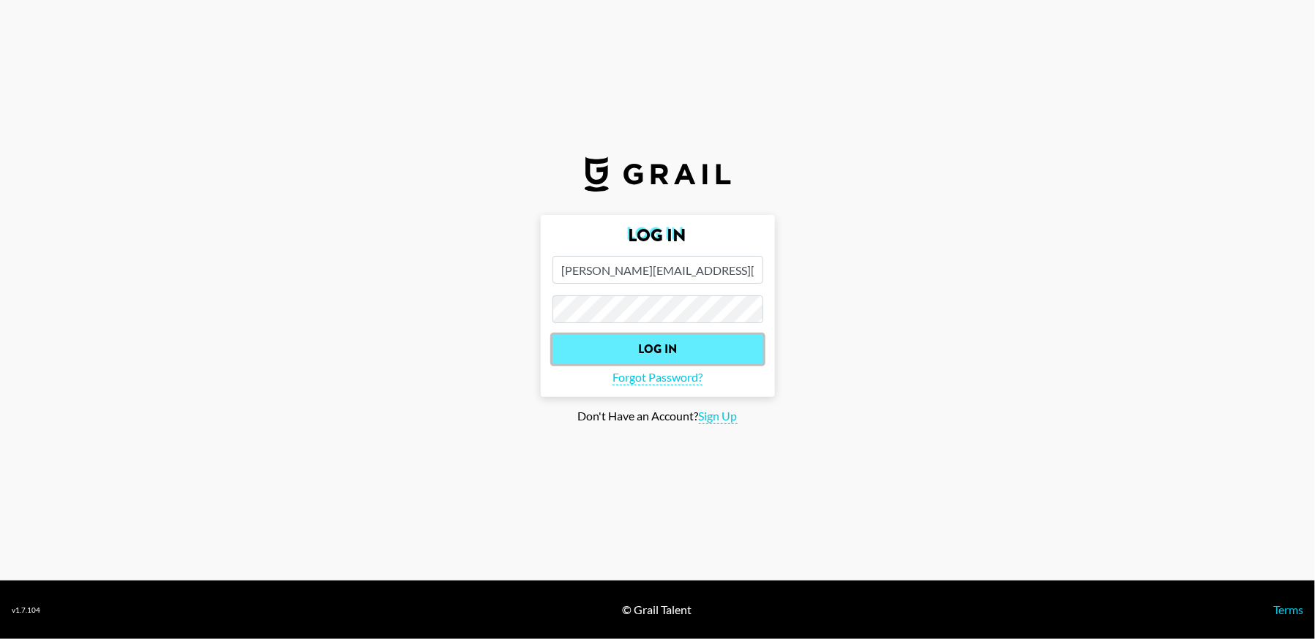
click at [595, 356] on input "Log In" at bounding box center [657, 349] width 211 height 29
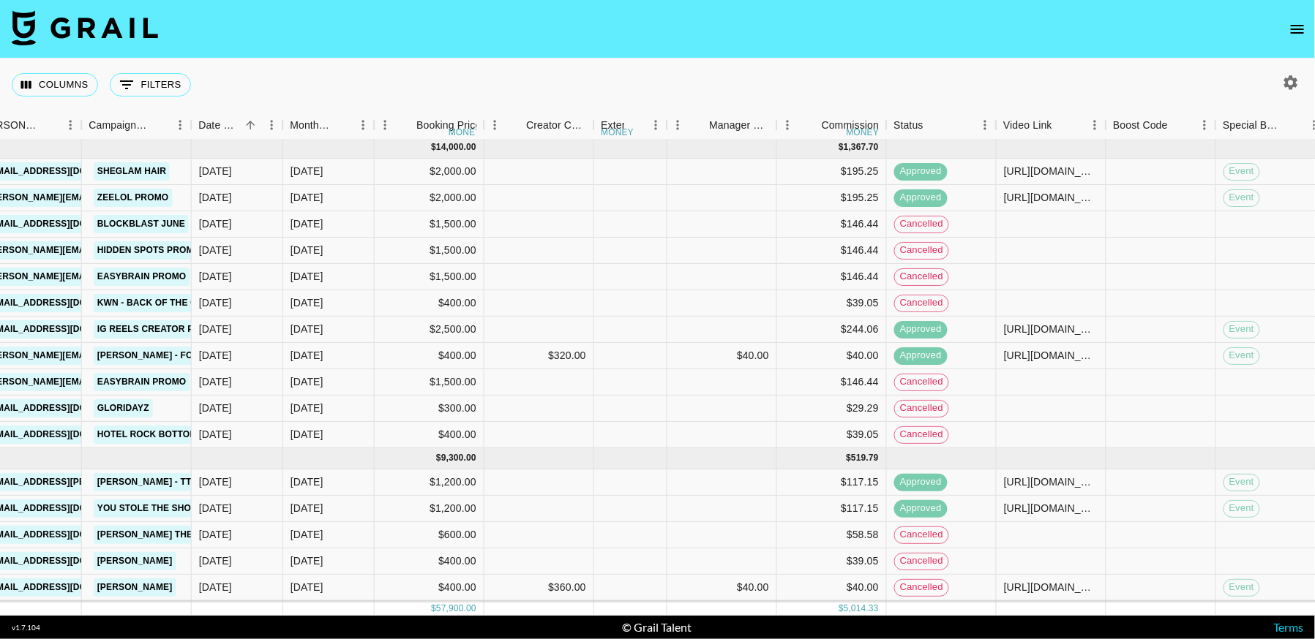
scroll to position [2, 622]
click at [1298, 80] on icon "button" at bounding box center [1291, 83] width 18 height 18
select select "[DATE]"
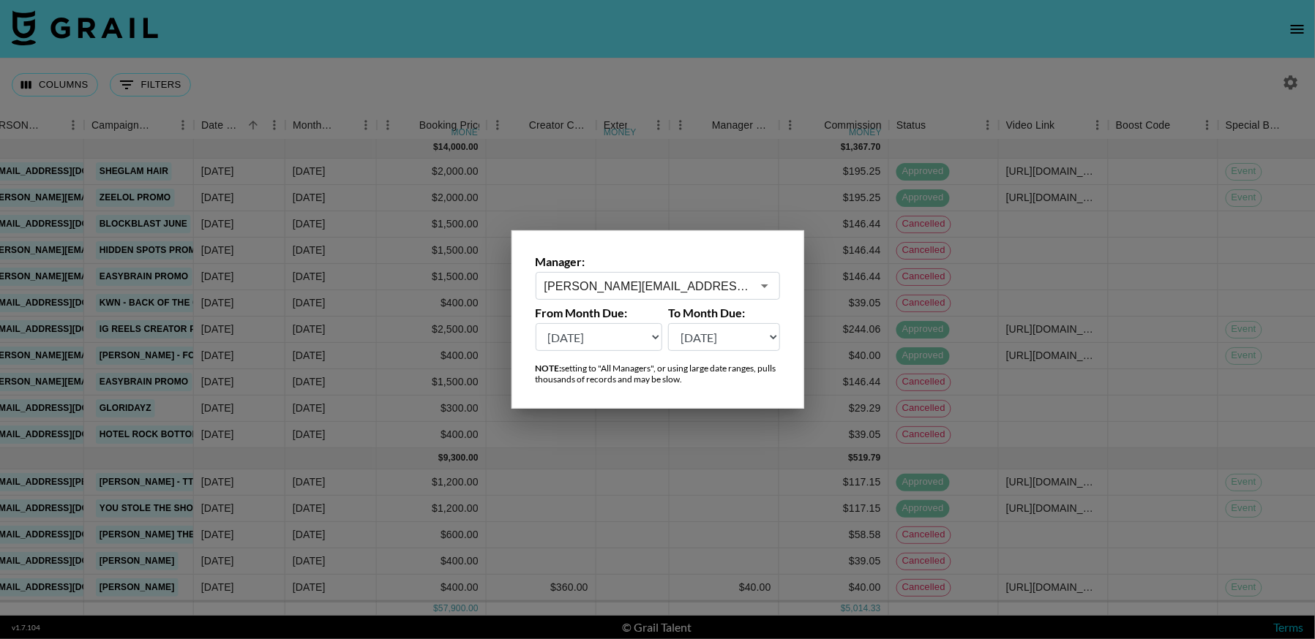
click at [941, 80] on div at bounding box center [657, 319] width 1315 height 639
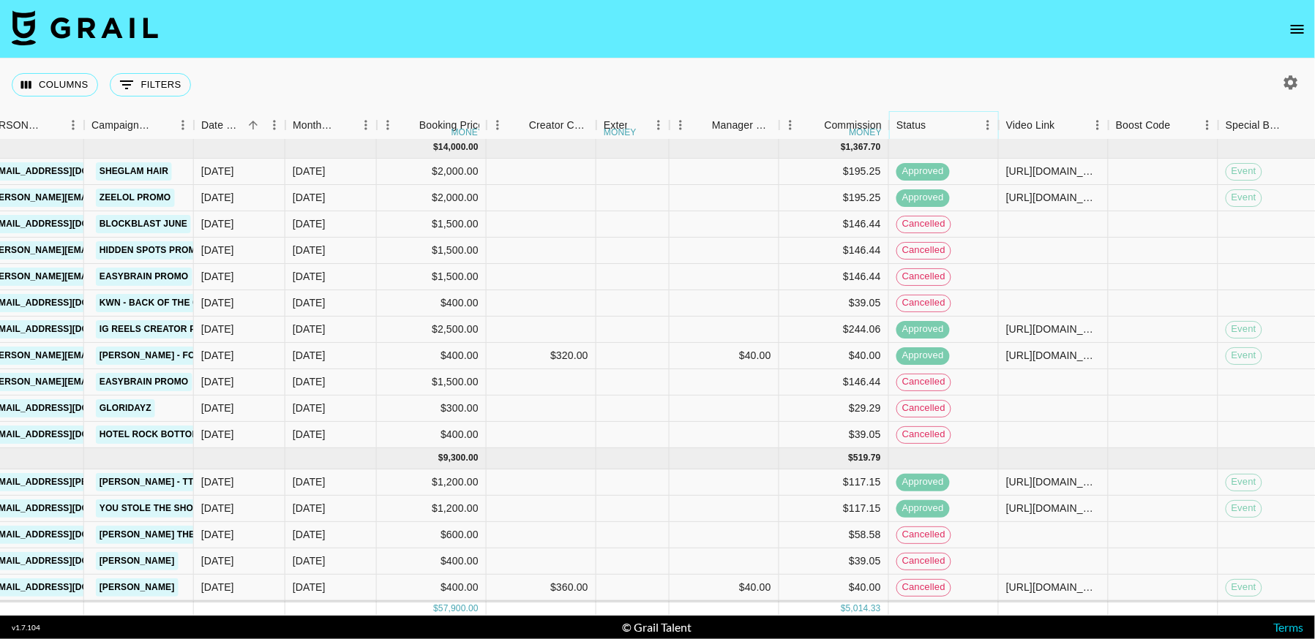
click at [987, 127] on icon "Menu" at bounding box center [987, 125] width 15 height 15
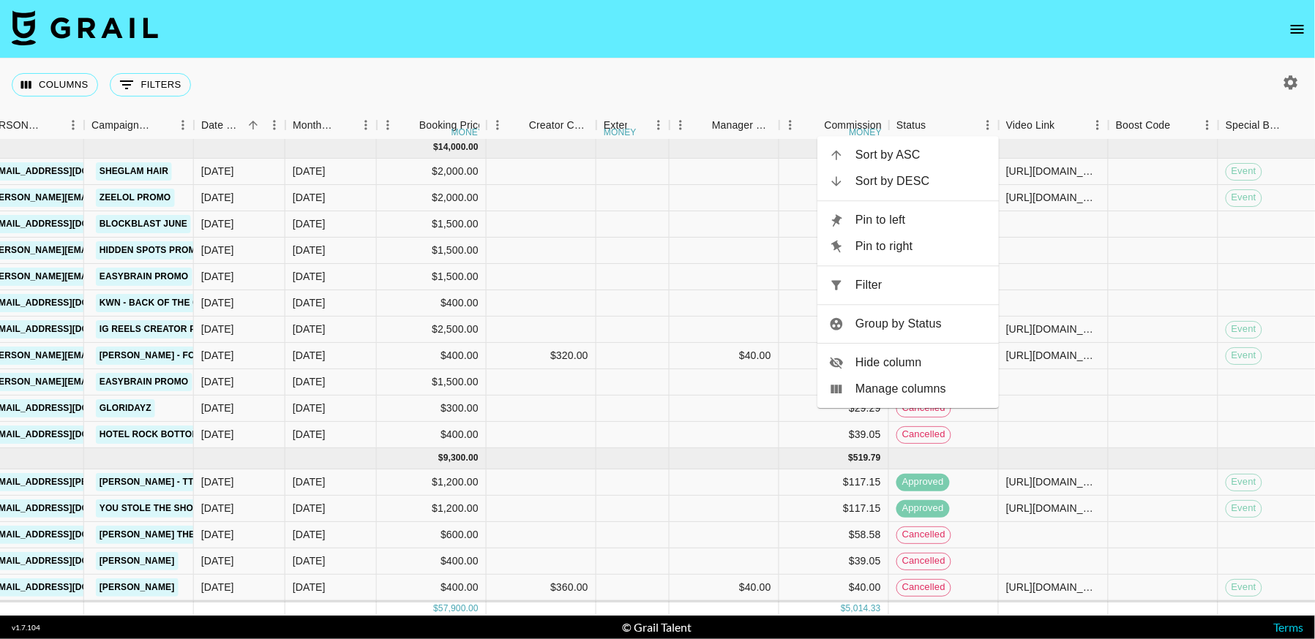
click at [895, 286] on span "Filter" at bounding box center [921, 286] width 132 height 18
select select "status"
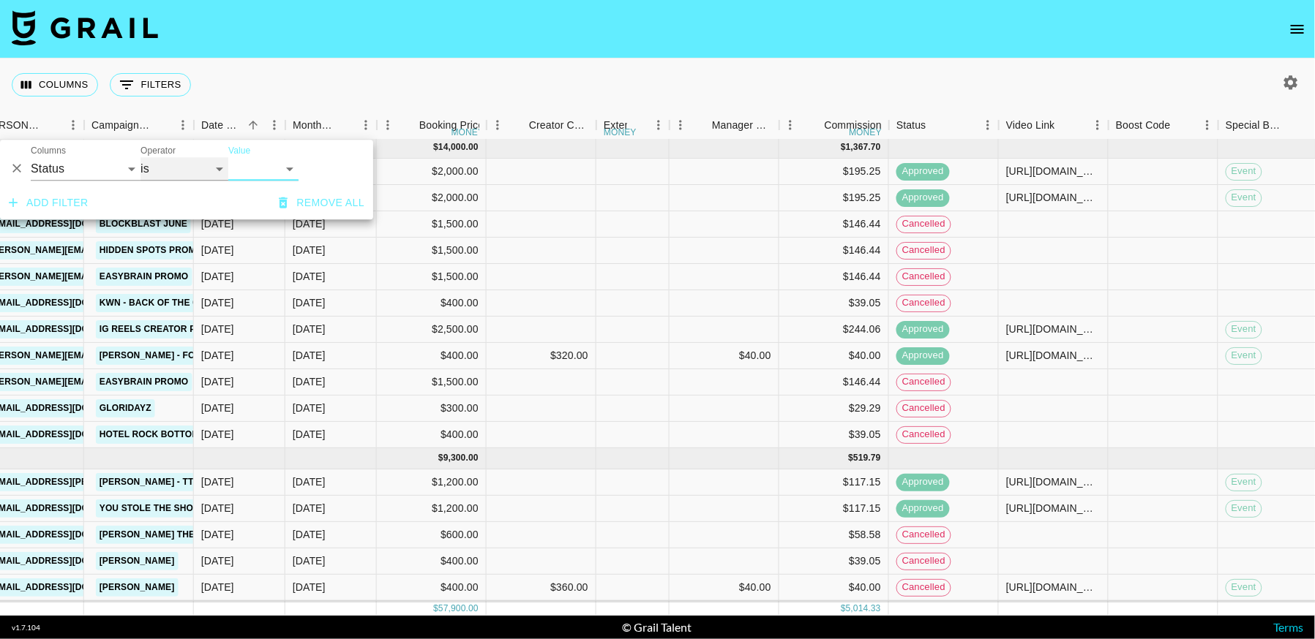
click at [186, 177] on select "is is not is any of is not any of" at bounding box center [184, 168] width 88 height 23
click at [269, 172] on select "confirmed declined draft posted approved cancelled badDebt" at bounding box center [263, 168] width 70 height 23
click at [228, 157] on select "confirmed declined draft posted approved cancelled badDebt" at bounding box center [263, 168] width 70 height 23
click at [269, 171] on select "confirmed declined draft posted approved cancelled badDebt" at bounding box center [263, 168] width 70 height 23
select select "cancelled"
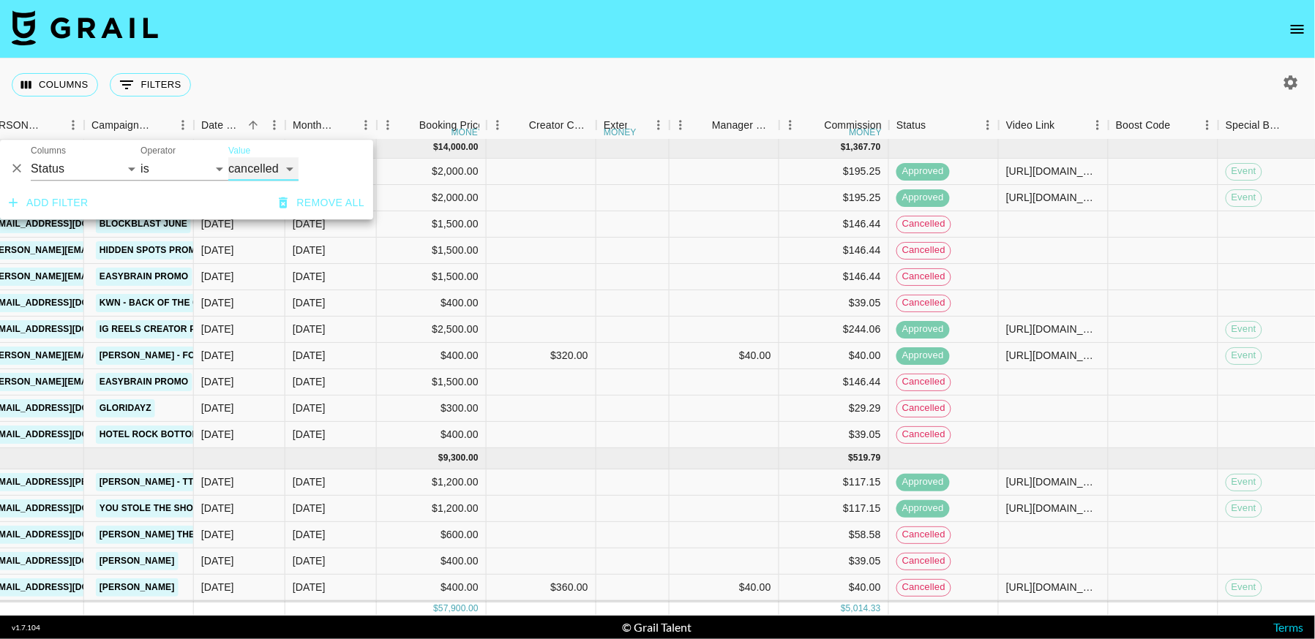
click at [228, 157] on select "confirmed declined draft posted approved cancelled badDebt" at bounding box center [263, 168] width 70 height 23
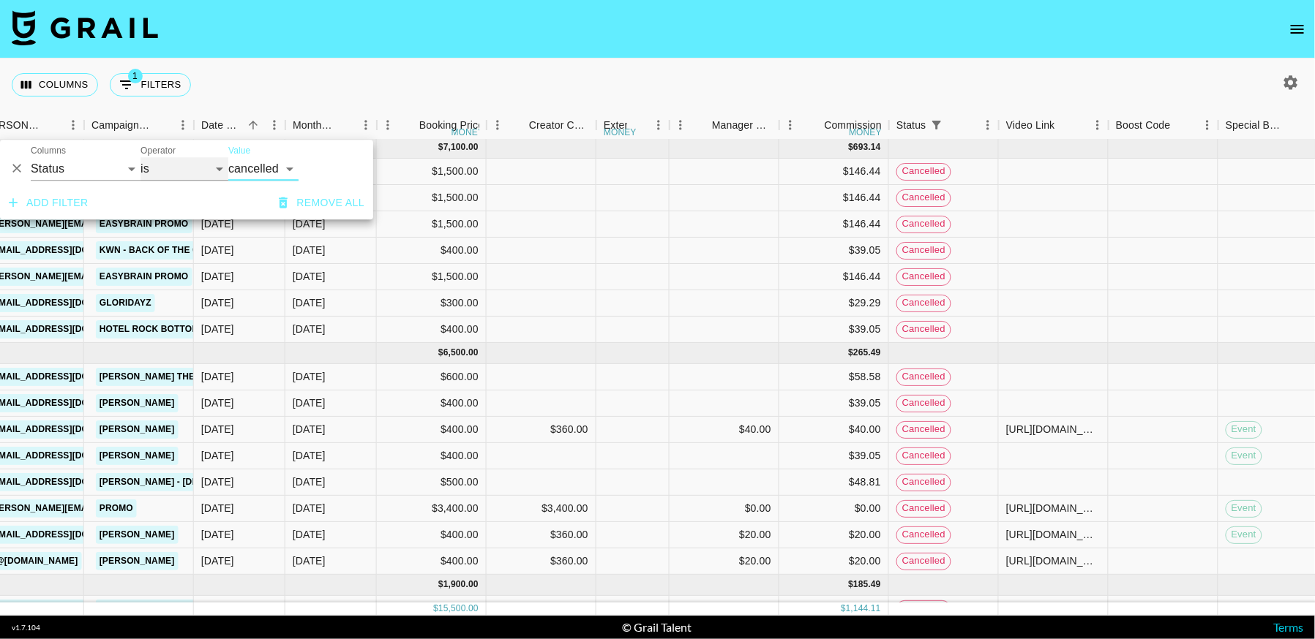
click at [171, 164] on select "is is not is any of is not any of" at bounding box center [184, 168] width 88 height 23
select select "not"
click at [140, 157] on select "is is not is any of is not any of" at bounding box center [184, 168] width 88 height 23
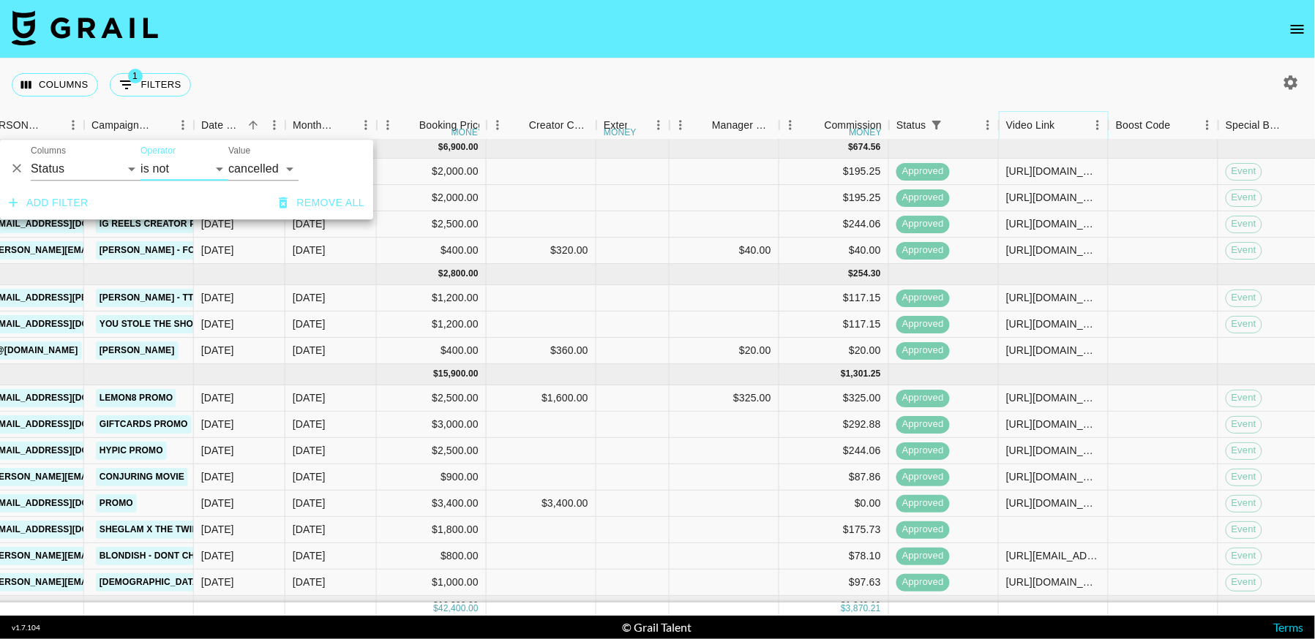
click at [1097, 127] on icon "Menu" at bounding box center [1097, 125] width 15 height 15
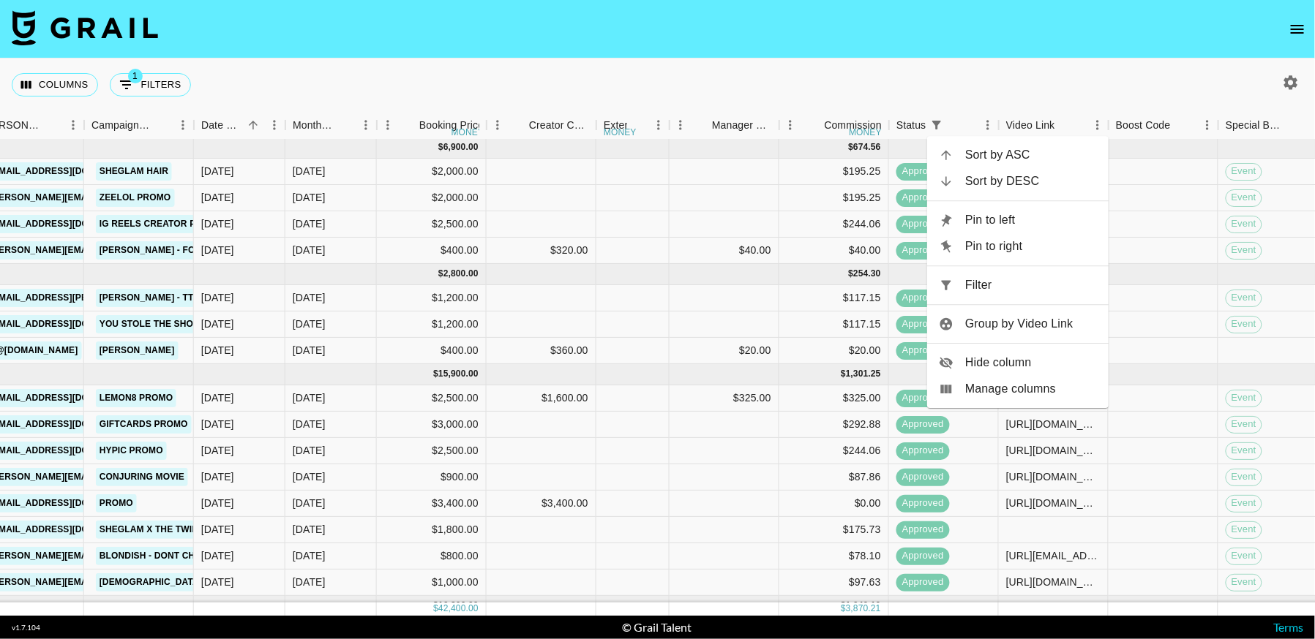
click at [1016, 284] on span "Filter" at bounding box center [1031, 286] width 132 height 18
select select "status"
select select "not"
select select "cancelled"
select select "videoLink"
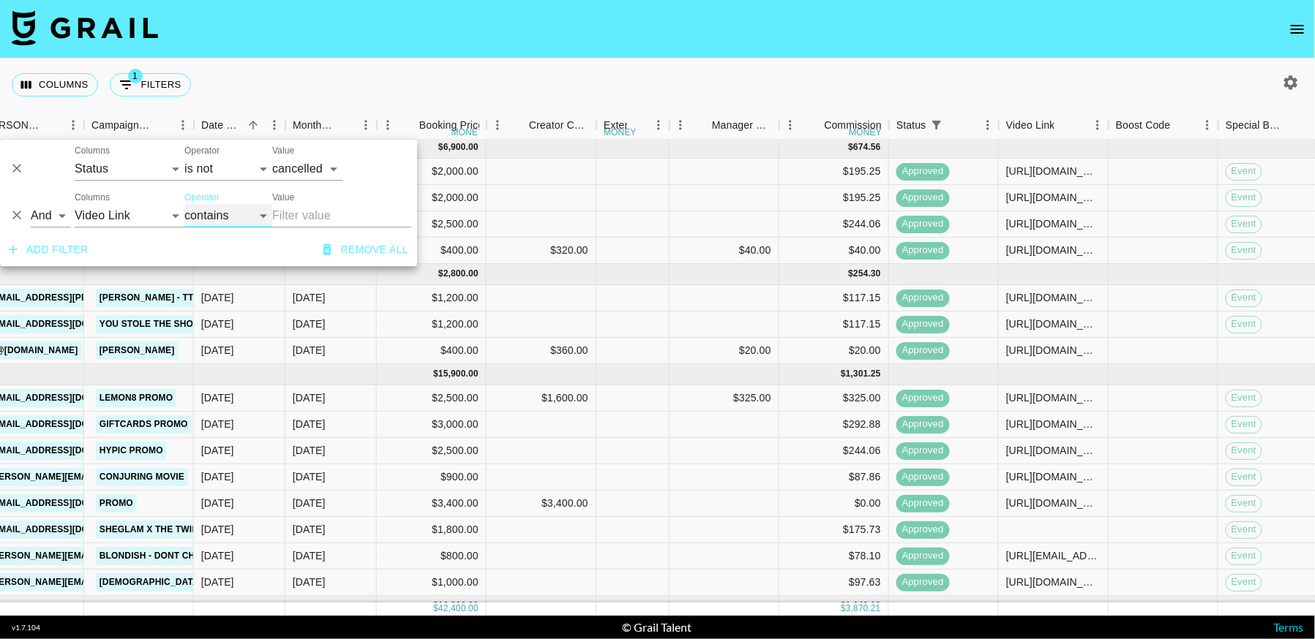
click at [201, 220] on select "contains equals starts with ends with is empty is not empty is any of" at bounding box center [228, 215] width 88 height 23
select select "isEmpty"
click at [184, 204] on select "contains equals starts with ends with is empty is not empty is any of" at bounding box center [228, 215] width 88 height 23
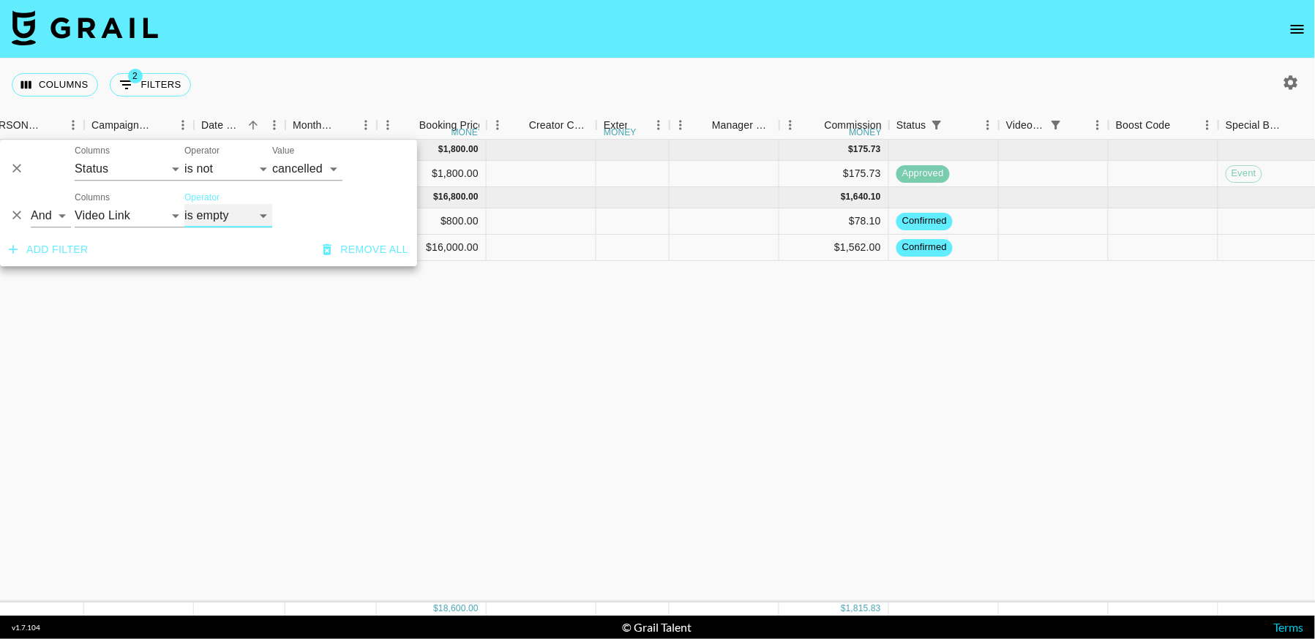
scroll to position [0, 622]
click at [1067, 462] on div "[DATE] ( 1 ) $ 1,800.00 $ 175.73 rectQ69ix1vfKLf1M theroligore [EMAIL_ADDRESS][…" at bounding box center [821, 371] width 2886 height 463
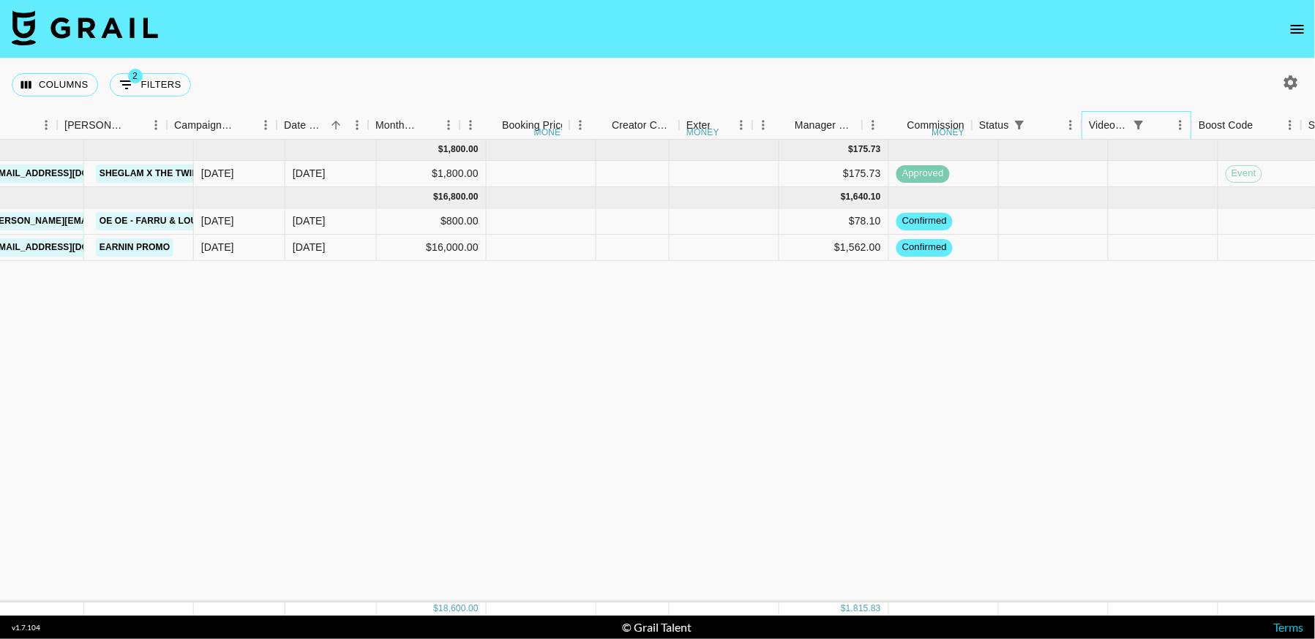
scroll to position [0, 0]
